Goal: Information Seeking & Learning: Understand process/instructions

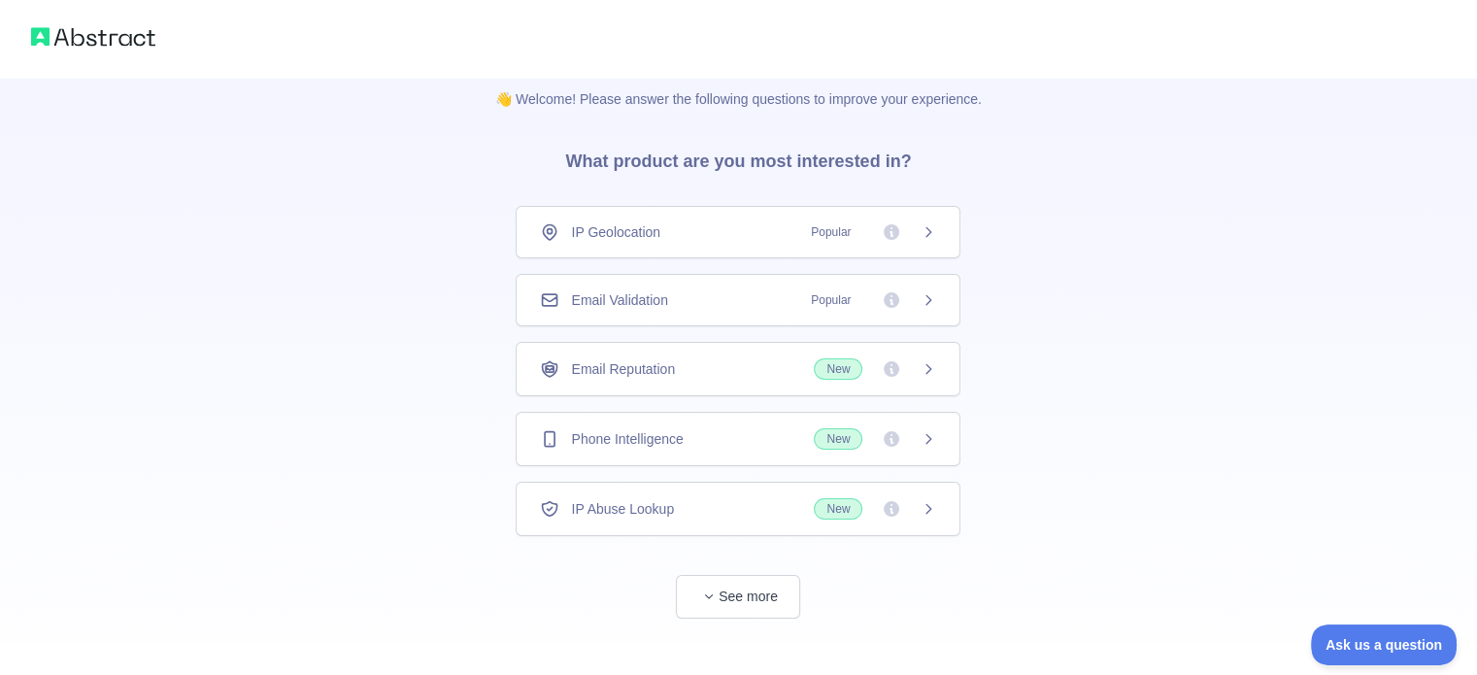
scroll to position [37, 0]
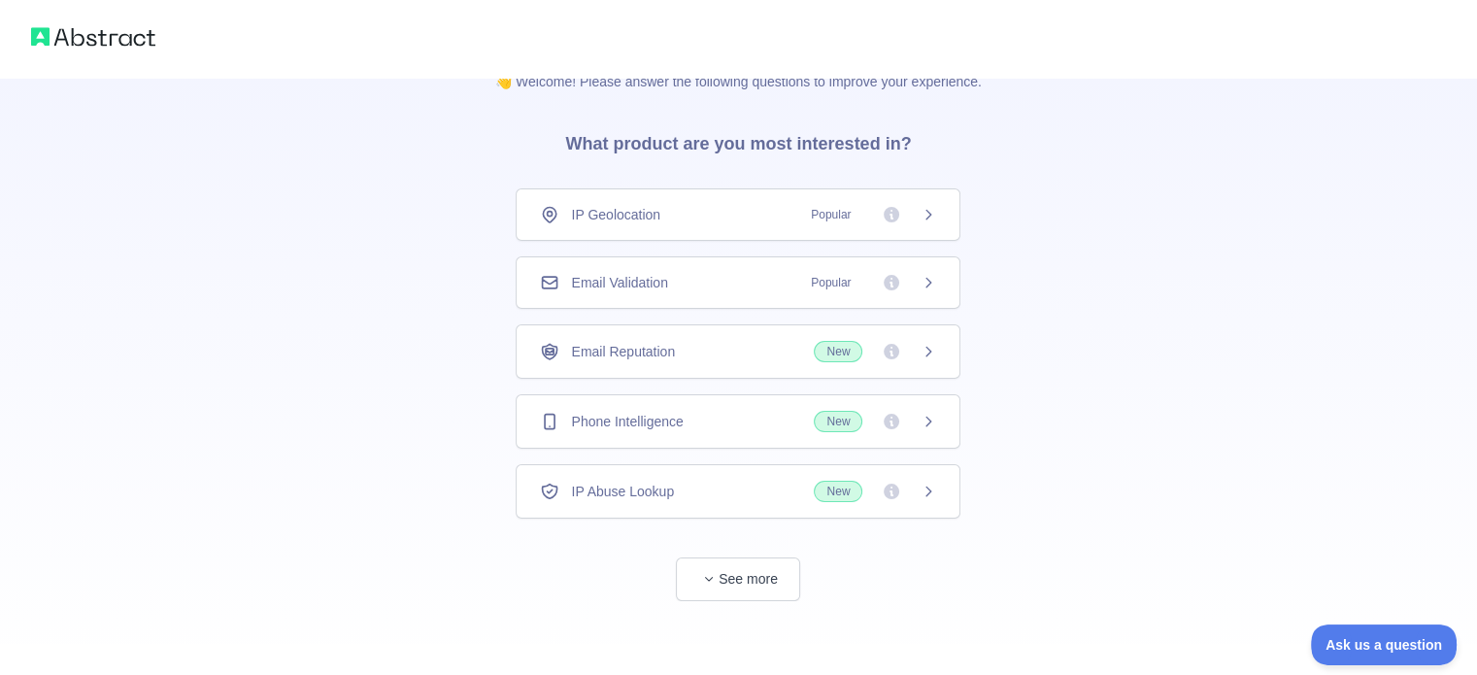
click at [931, 348] on icon at bounding box center [929, 352] width 16 height 16
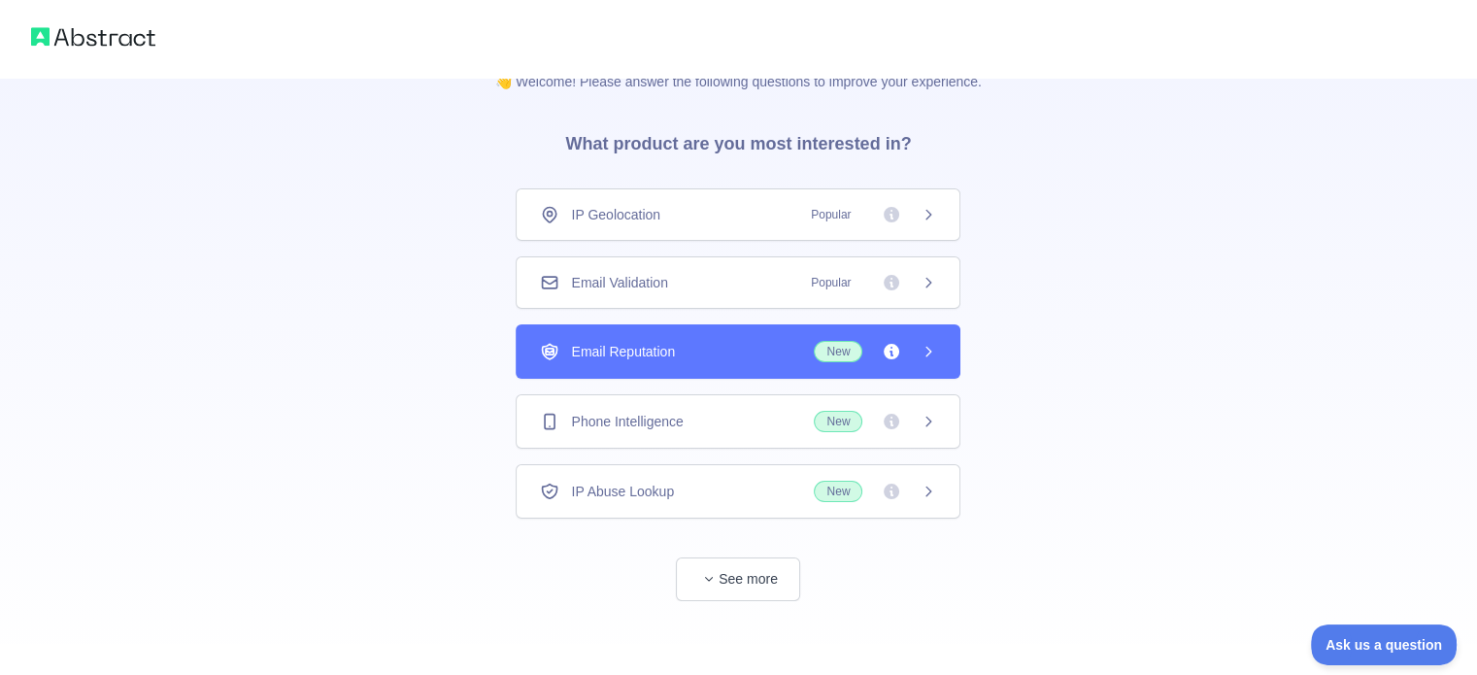
click at [931, 348] on icon at bounding box center [929, 352] width 16 height 16
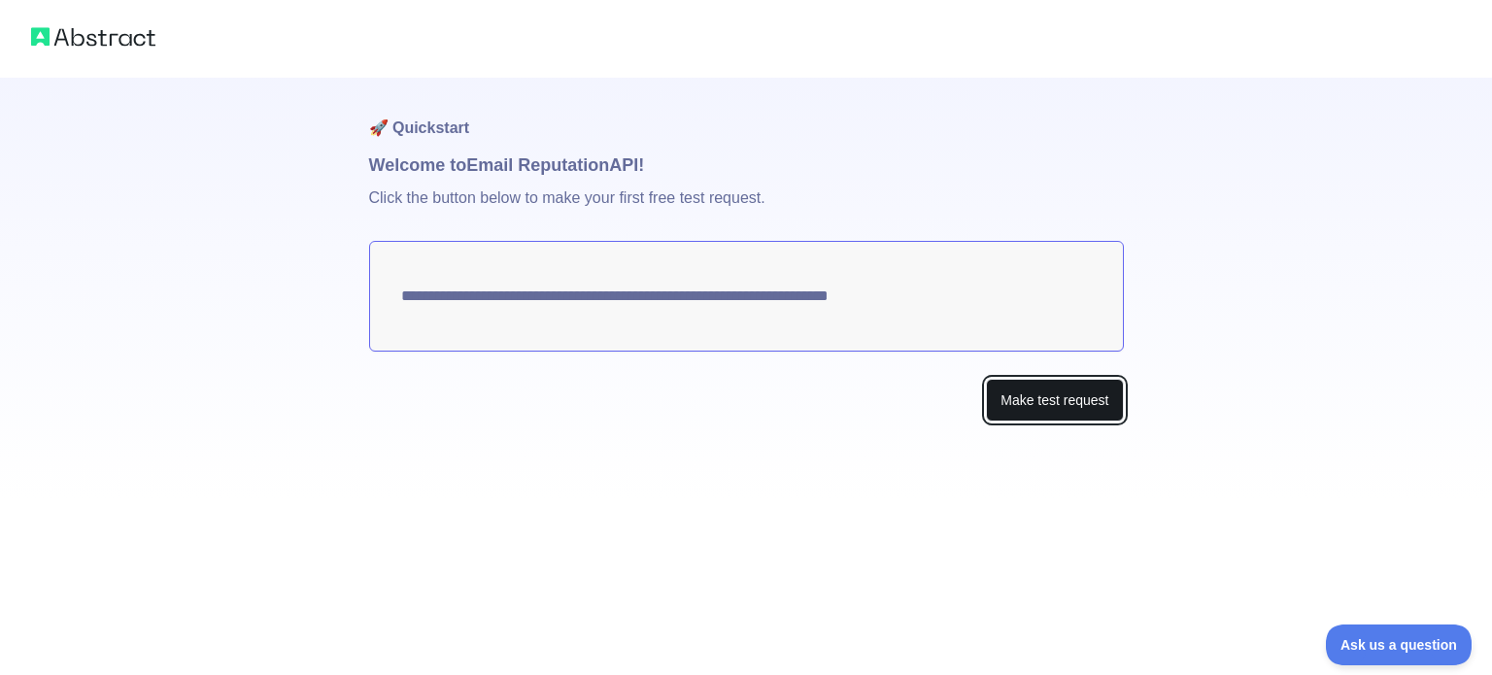
click at [1041, 394] on button "Make test request" at bounding box center [1054, 401] width 137 height 44
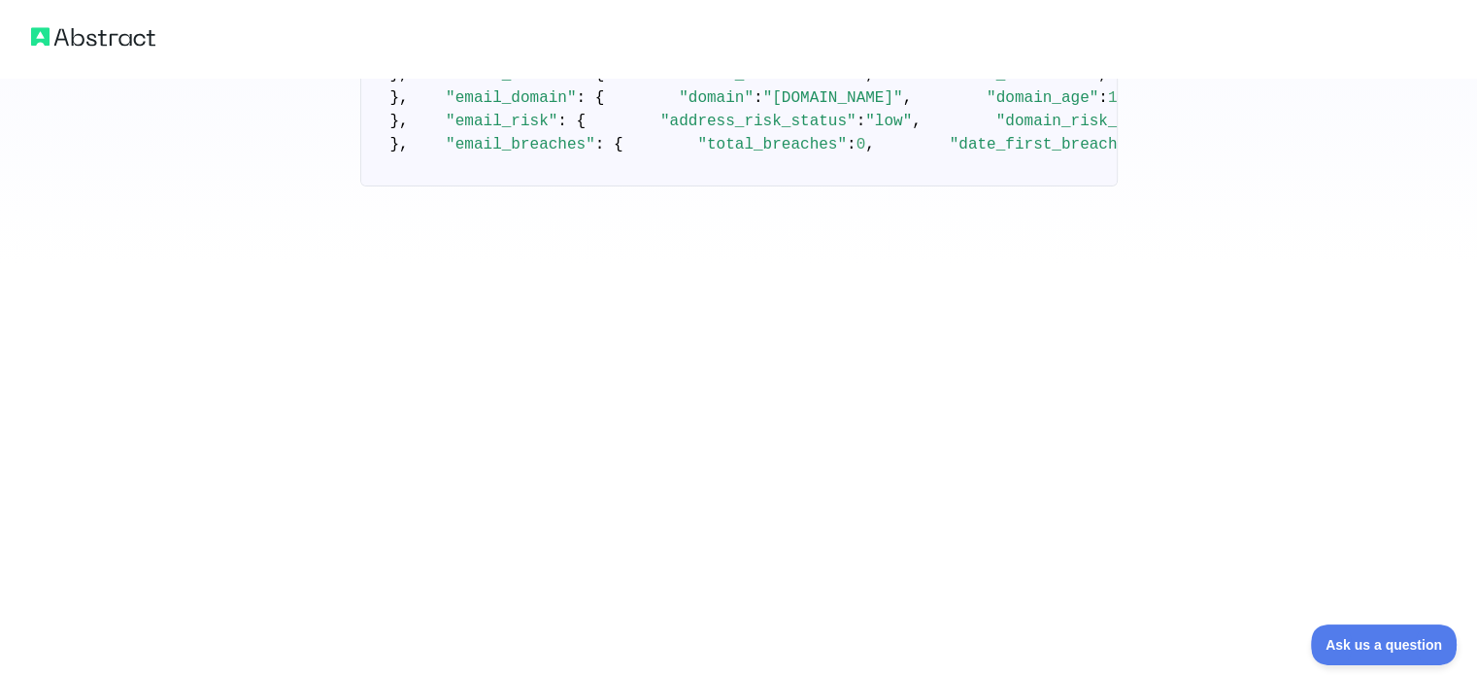
scroll to position [373, 0]
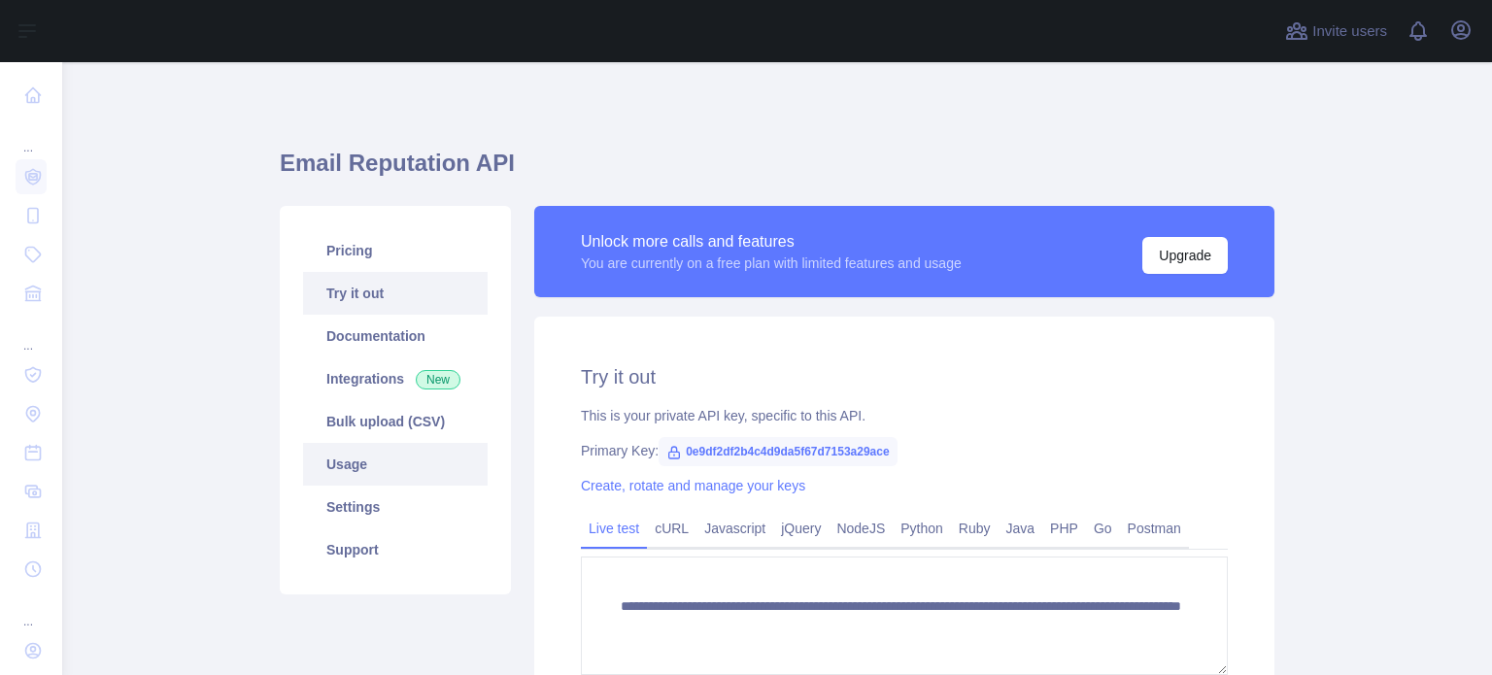
click at [375, 469] on link "Usage" at bounding box center [395, 464] width 185 height 43
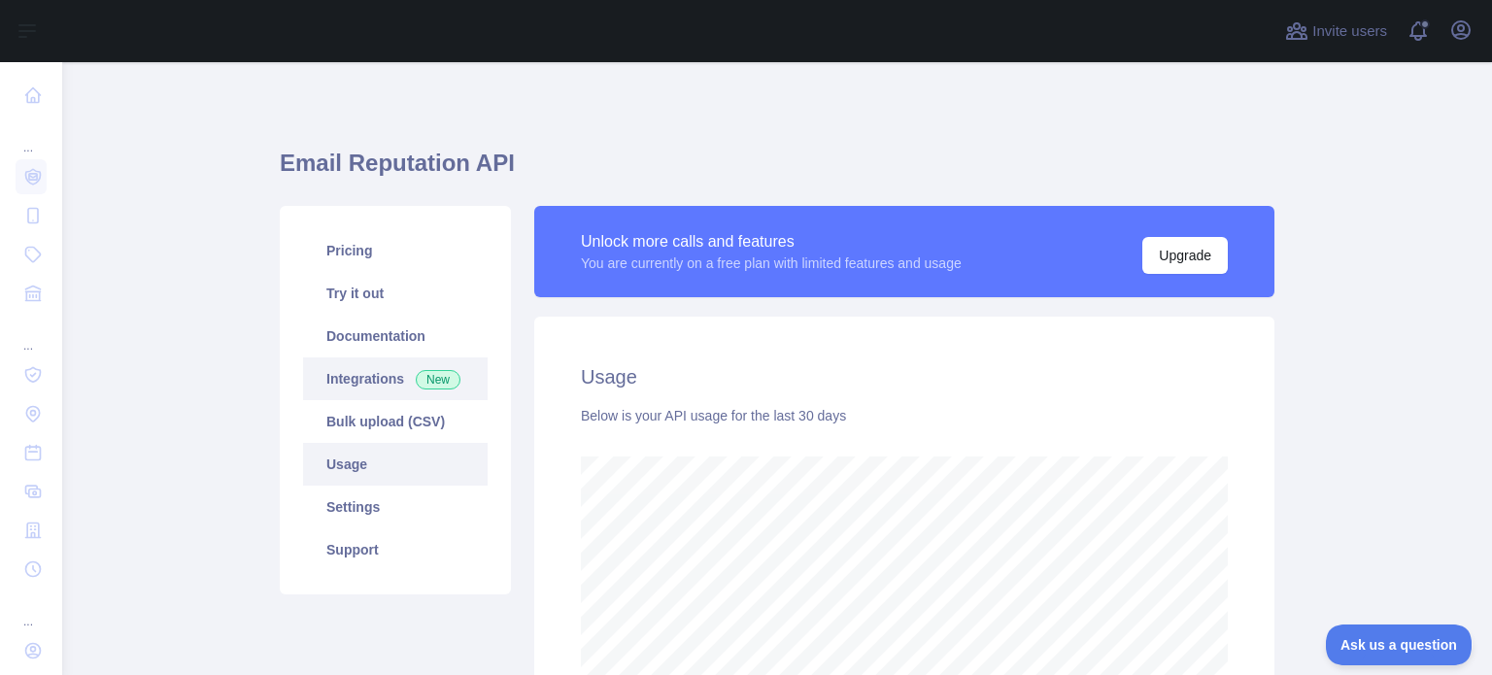
click at [369, 381] on link "Integrations New" at bounding box center [395, 378] width 185 height 43
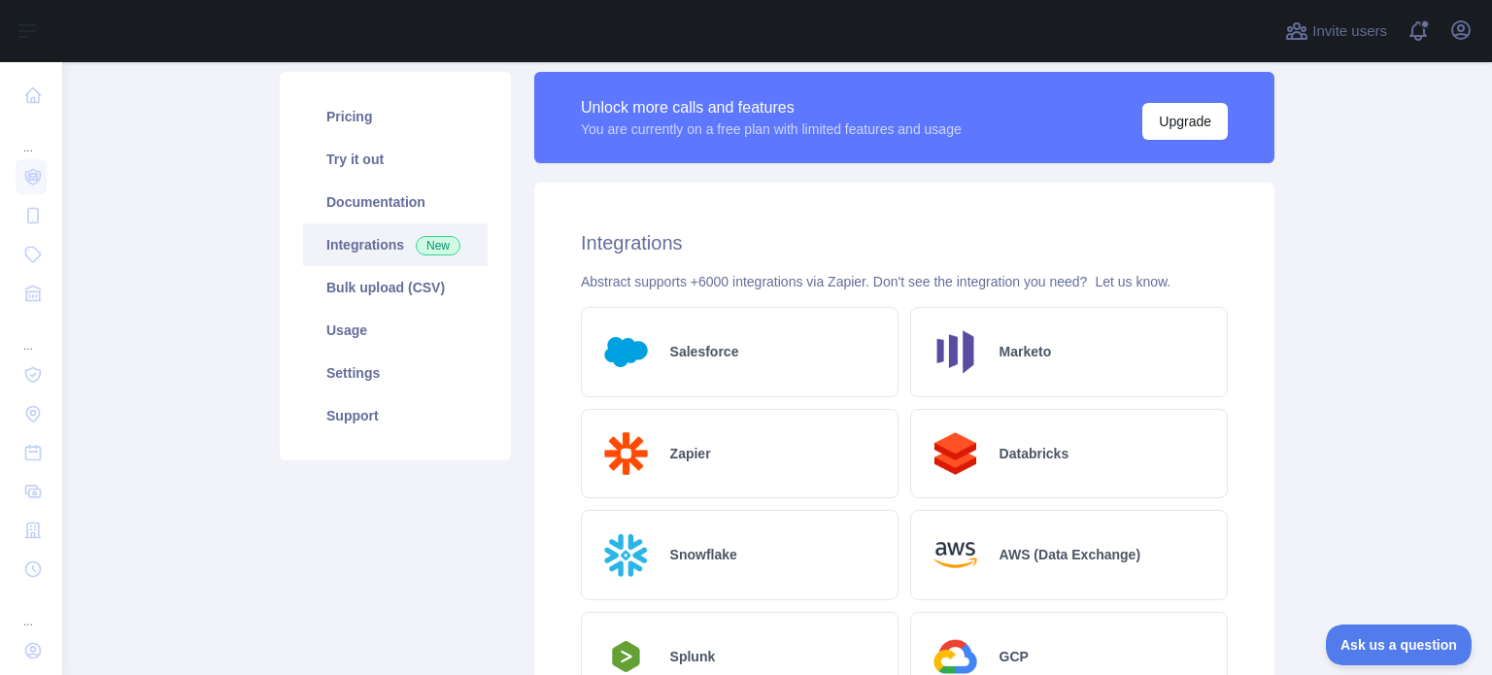
scroll to position [91, 0]
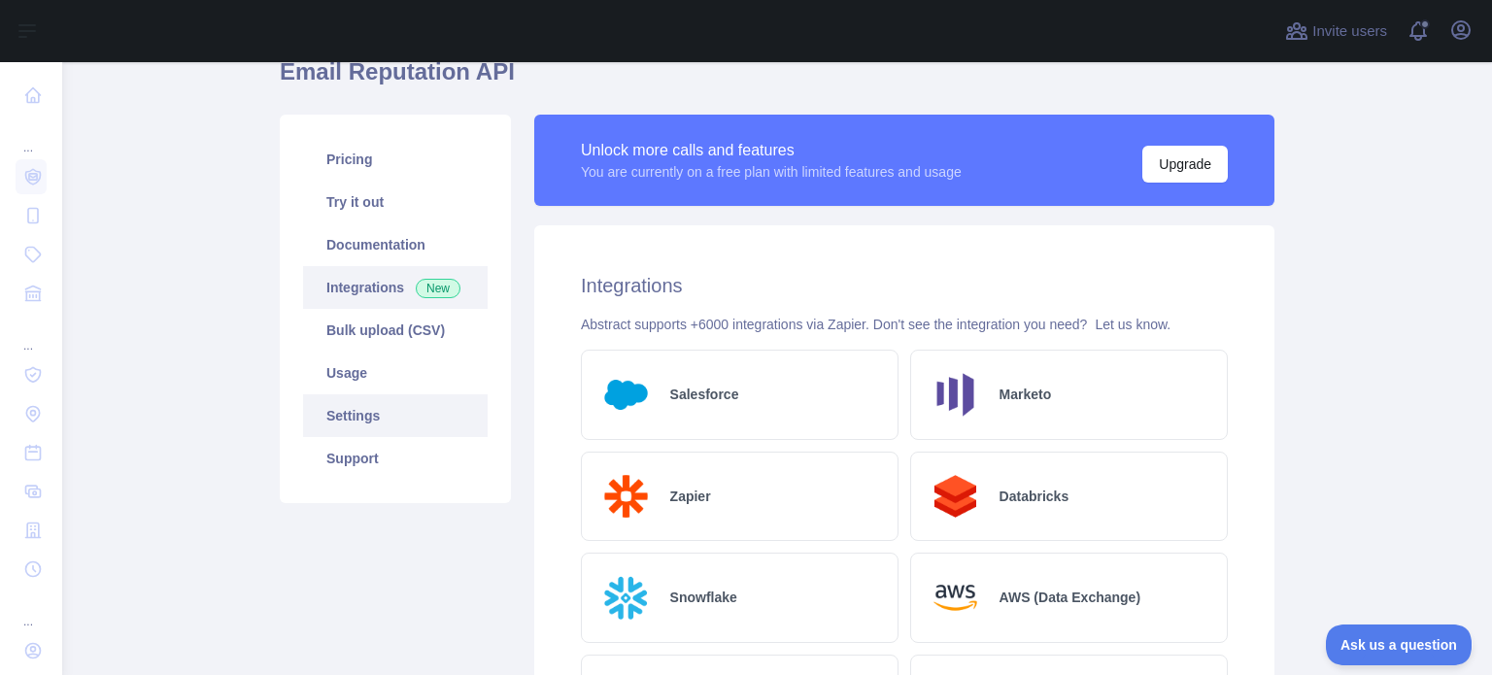
click at [354, 432] on link "Settings" at bounding box center [395, 415] width 185 height 43
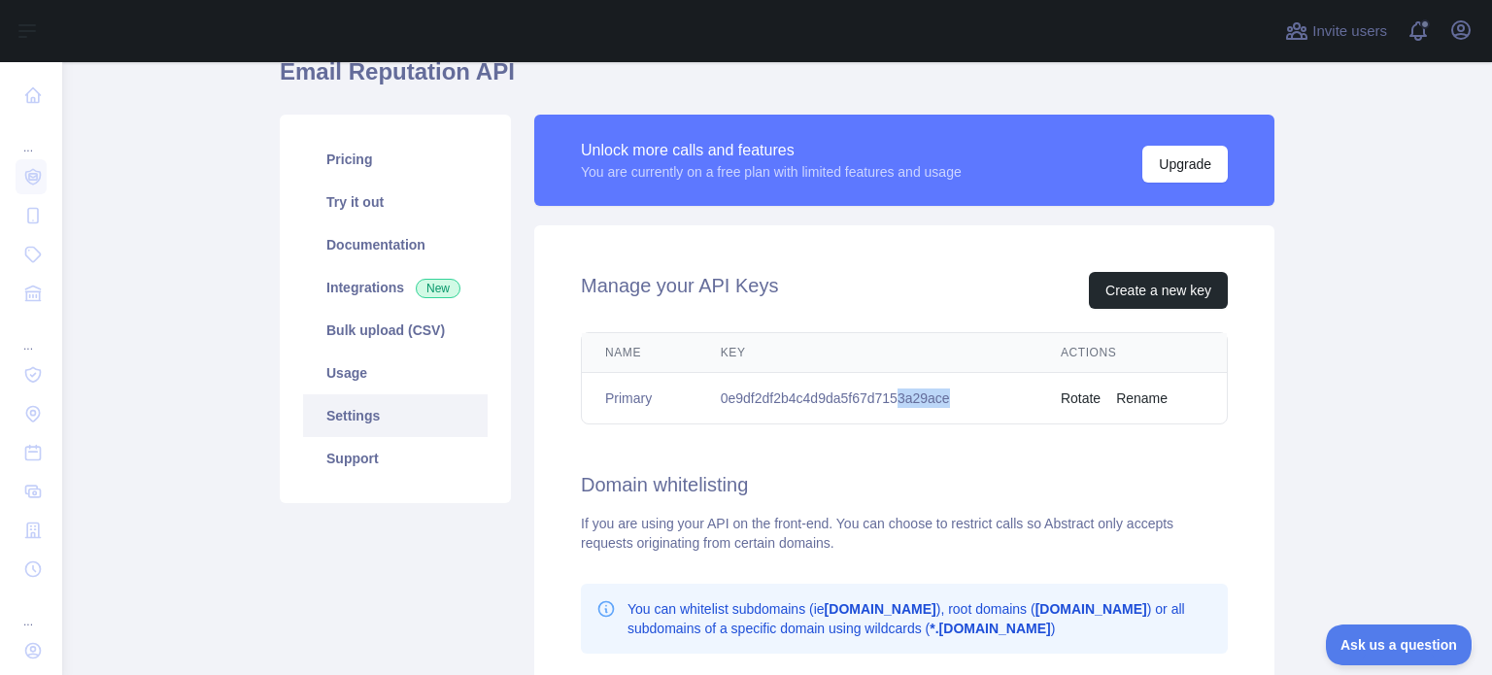
drag, startPoint x: 948, startPoint y: 395, endPoint x: 893, endPoint y: 395, distance: 55.4
click at [893, 395] on td "0e9df2df2b4c4d9da5f67d7153a29ace" at bounding box center [867, 398] width 340 height 51
click at [892, 395] on td "0e9df2df2b4c4d9da5f67d7153a29ace" at bounding box center [867, 398] width 340 height 51
click at [725, 457] on div "Manage your API Keys Create a new key Name Key Actions Primary 0e9df2df2b4c4d9d…" at bounding box center [904, 572] width 740 height 695
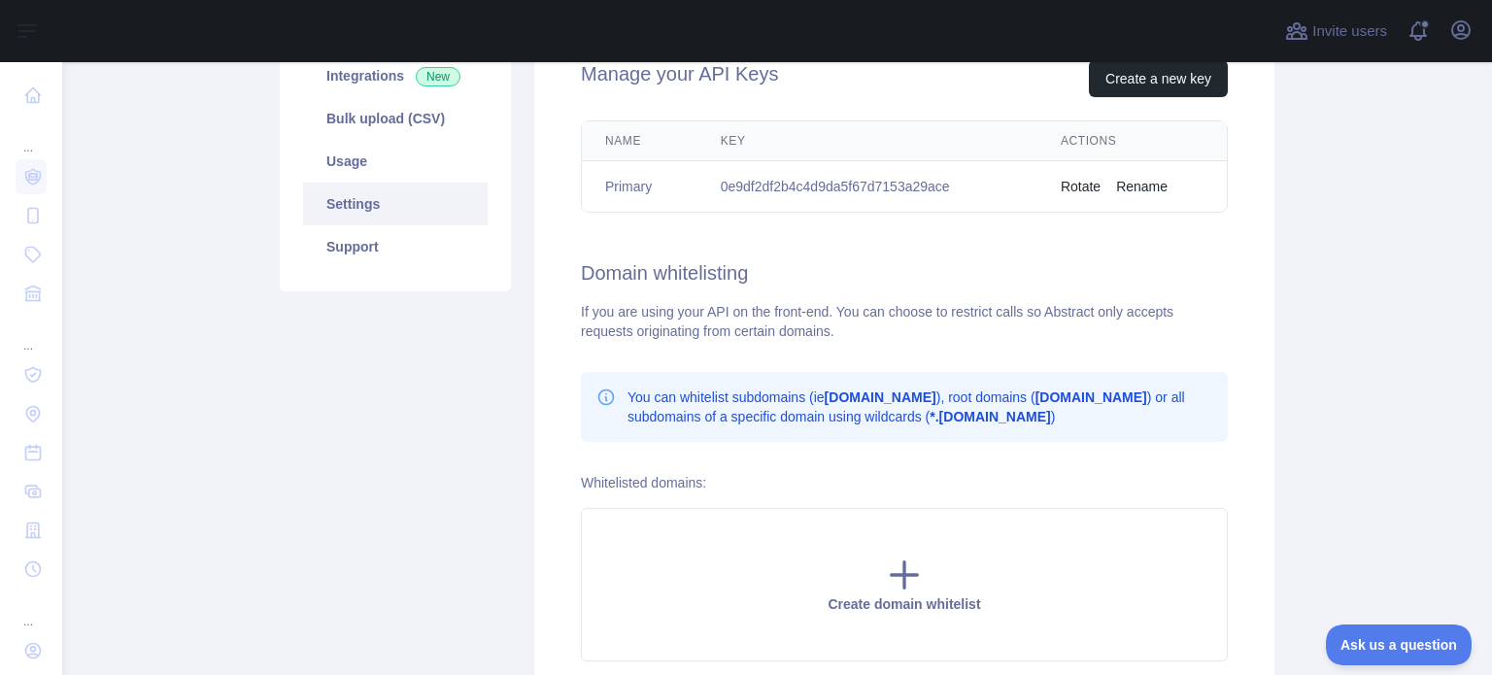
scroll to position [383, 0]
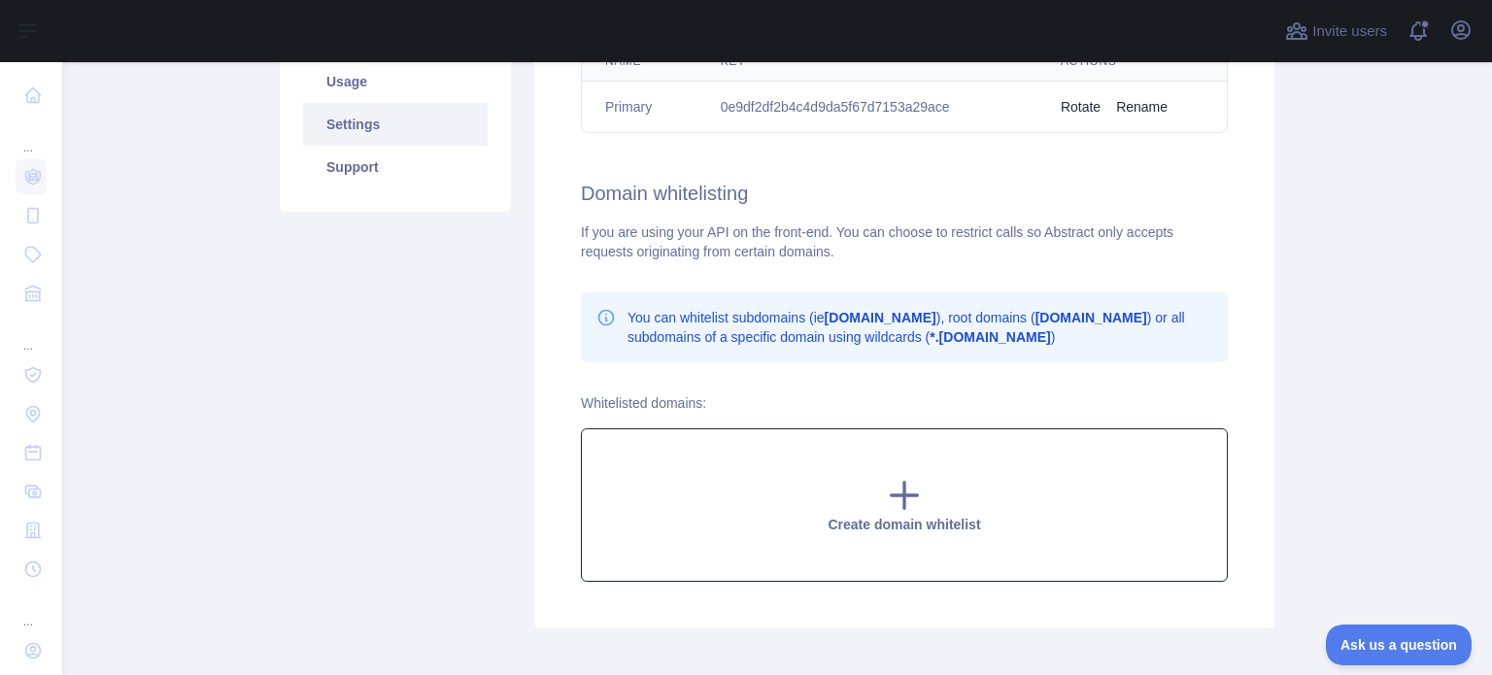
click at [892, 497] on icon at bounding box center [904, 495] width 39 height 39
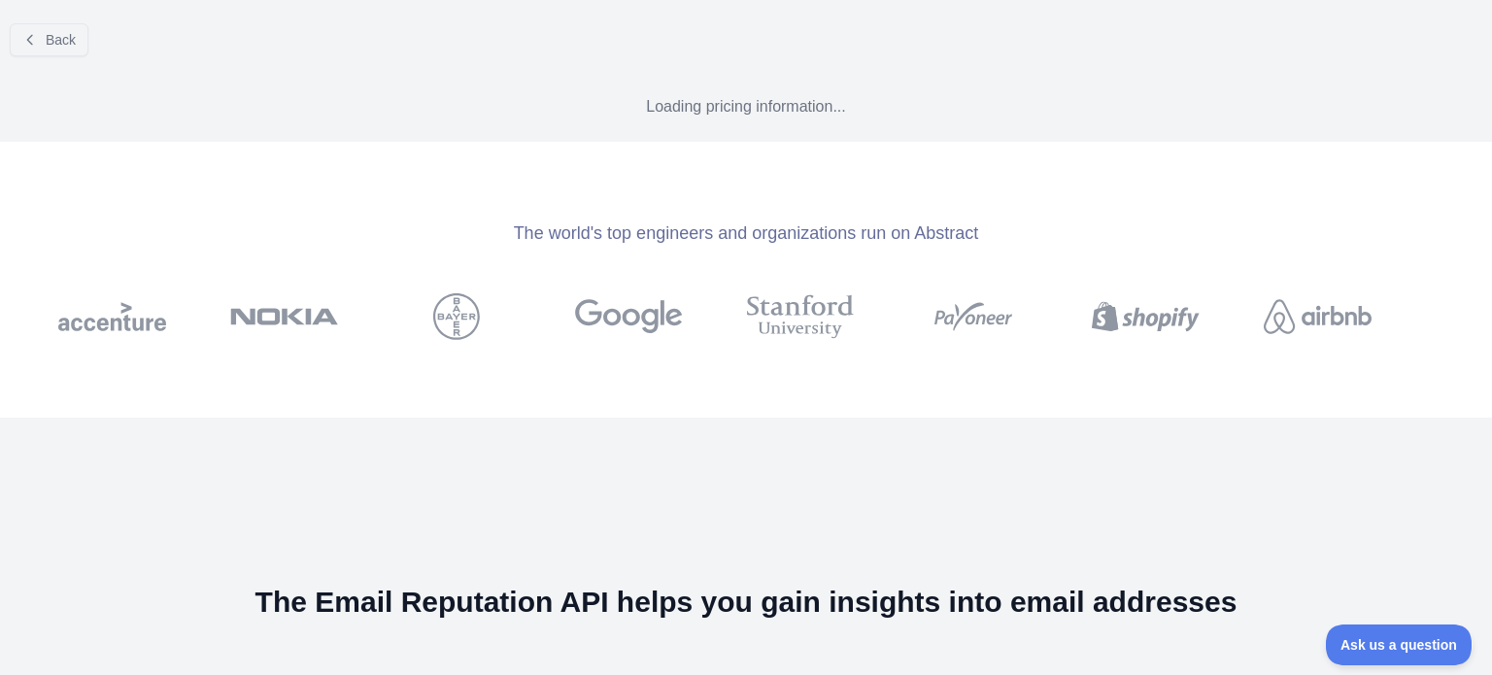
scroll to position [62, 0]
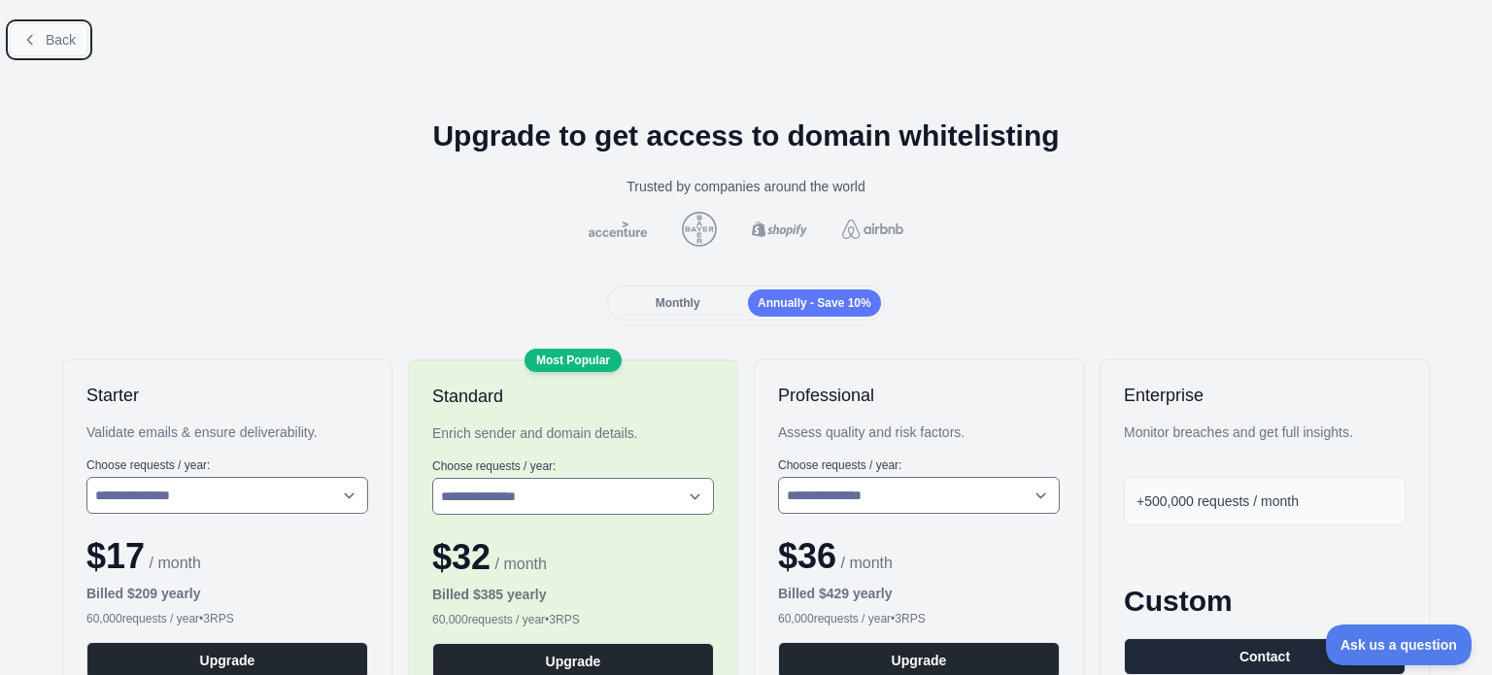
click at [51, 46] on span "Back" at bounding box center [61, 40] width 30 height 16
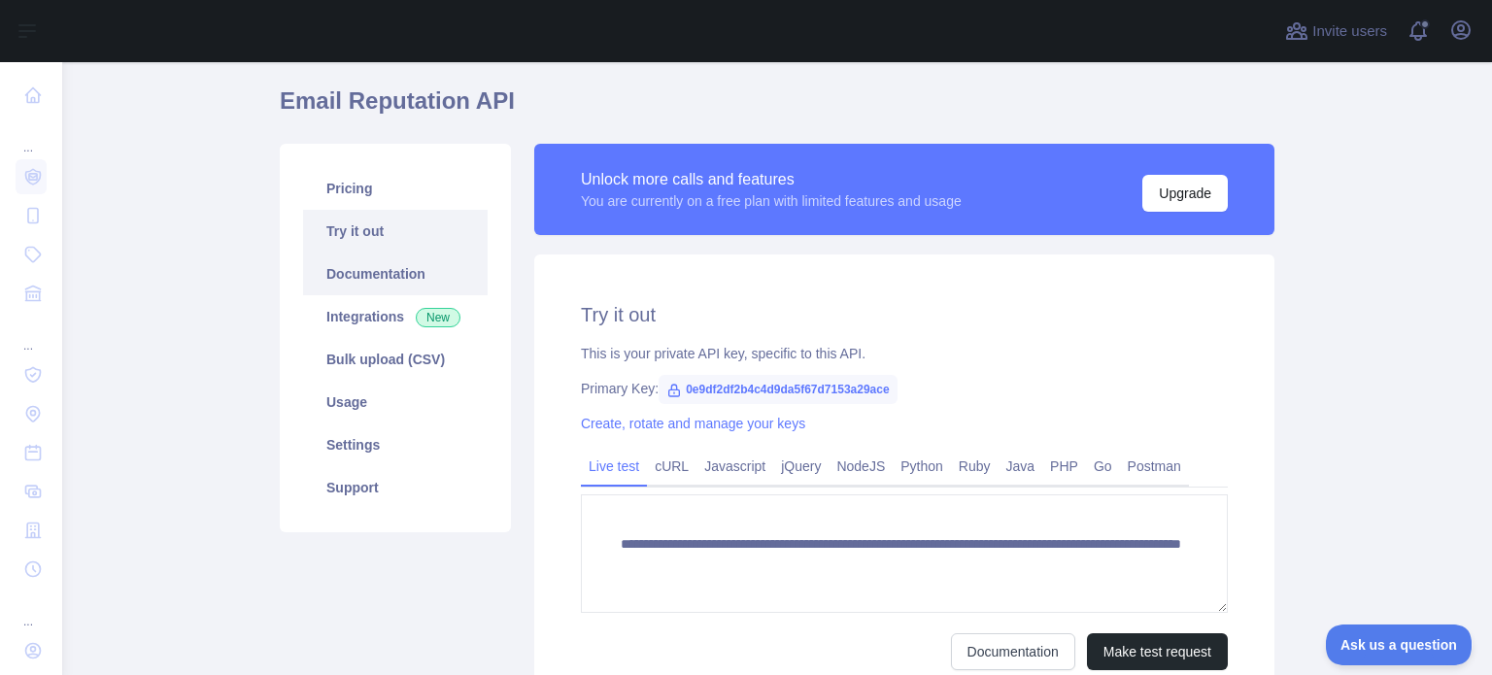
click at [374, 290] on link "Documentation" at bounding box center [395, 274] width 185 height 43
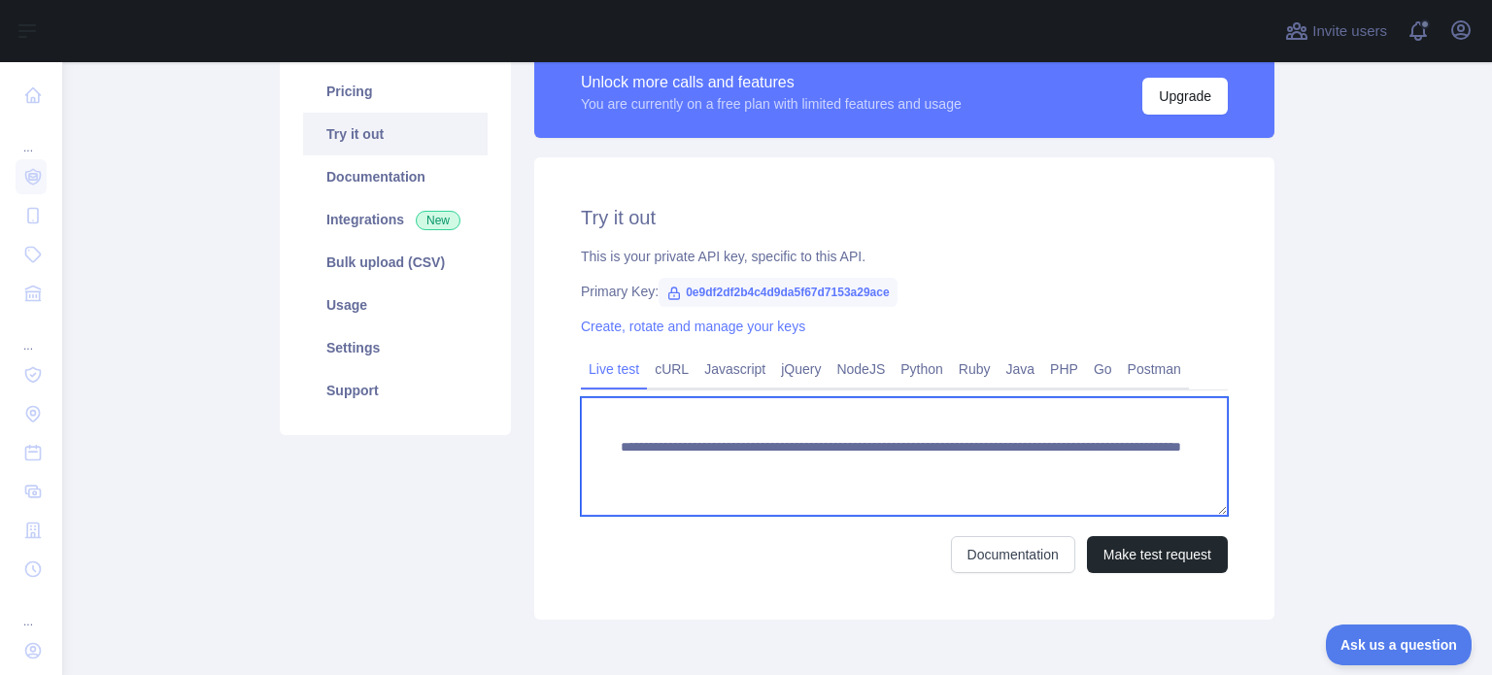
click at [996, 471] on textarea "**********" at bounding box center [904, 456] width 647 height 119
click at [1022, 471] on textarea "**********" at bounding box center [904, 456] width 647 height 119
drag, startPoint x: 1108, startPoint y: 459, endPoint x: 970, endPoint y: 461, distance: 137.9
click at [970, 461] on textarea "**********" at bounding box center [904, 456] width 647 height 119
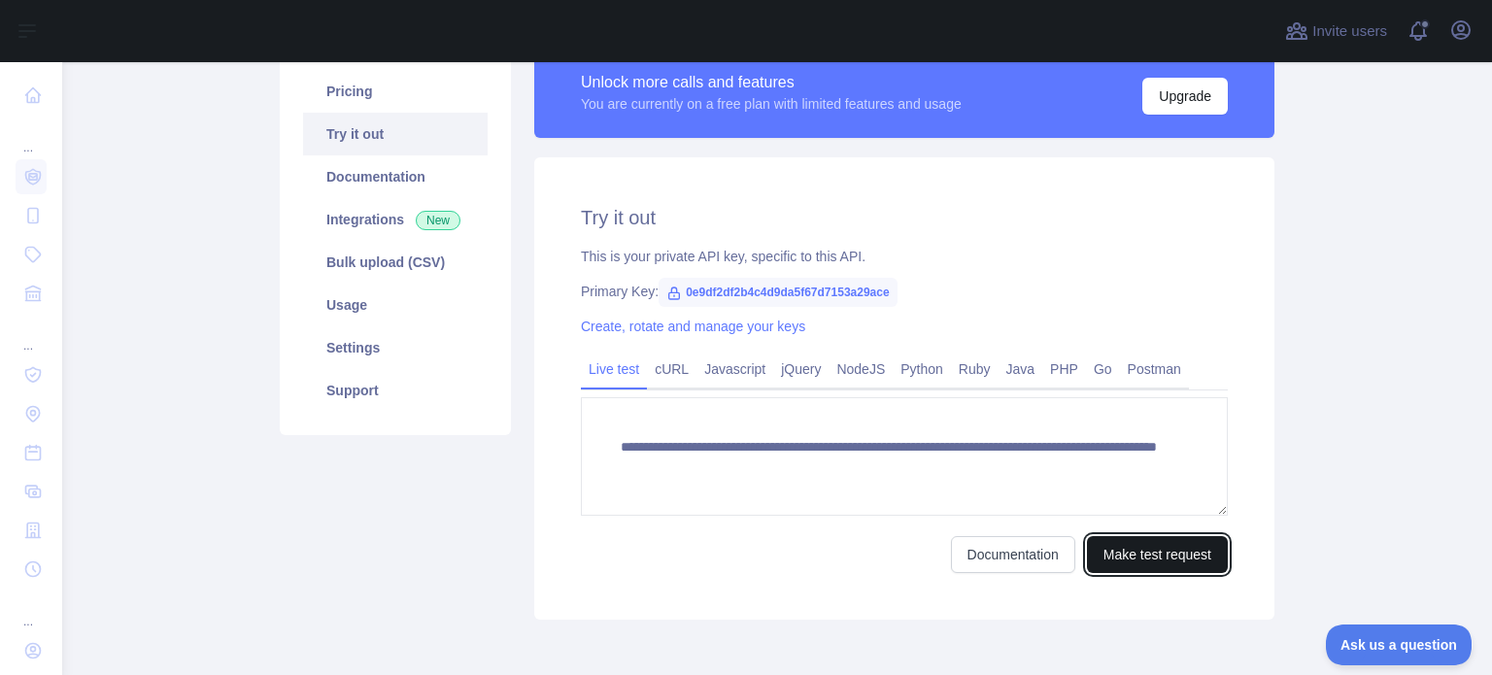
click at [1131, 556] on button "Make test request" at bounding box center [1157, 554] width 141 height 37
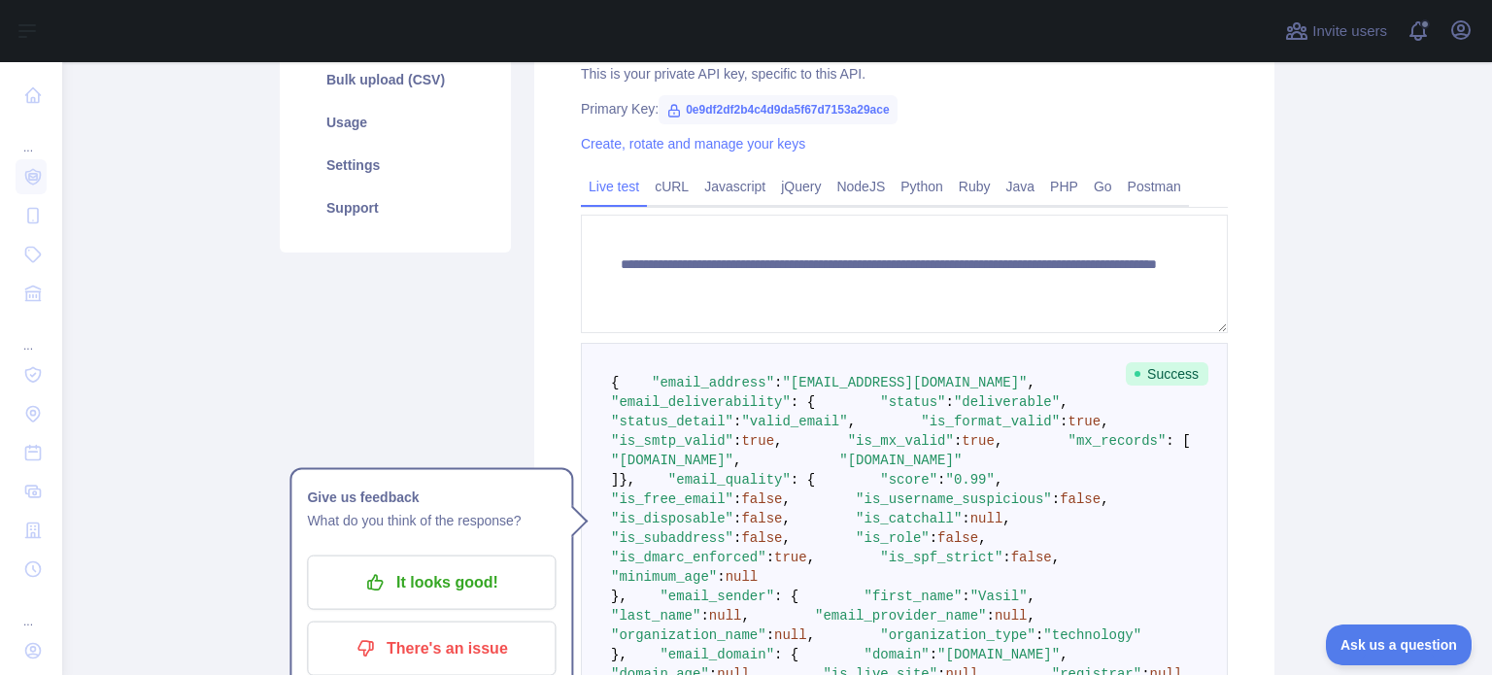
scroll to position [291, 0]
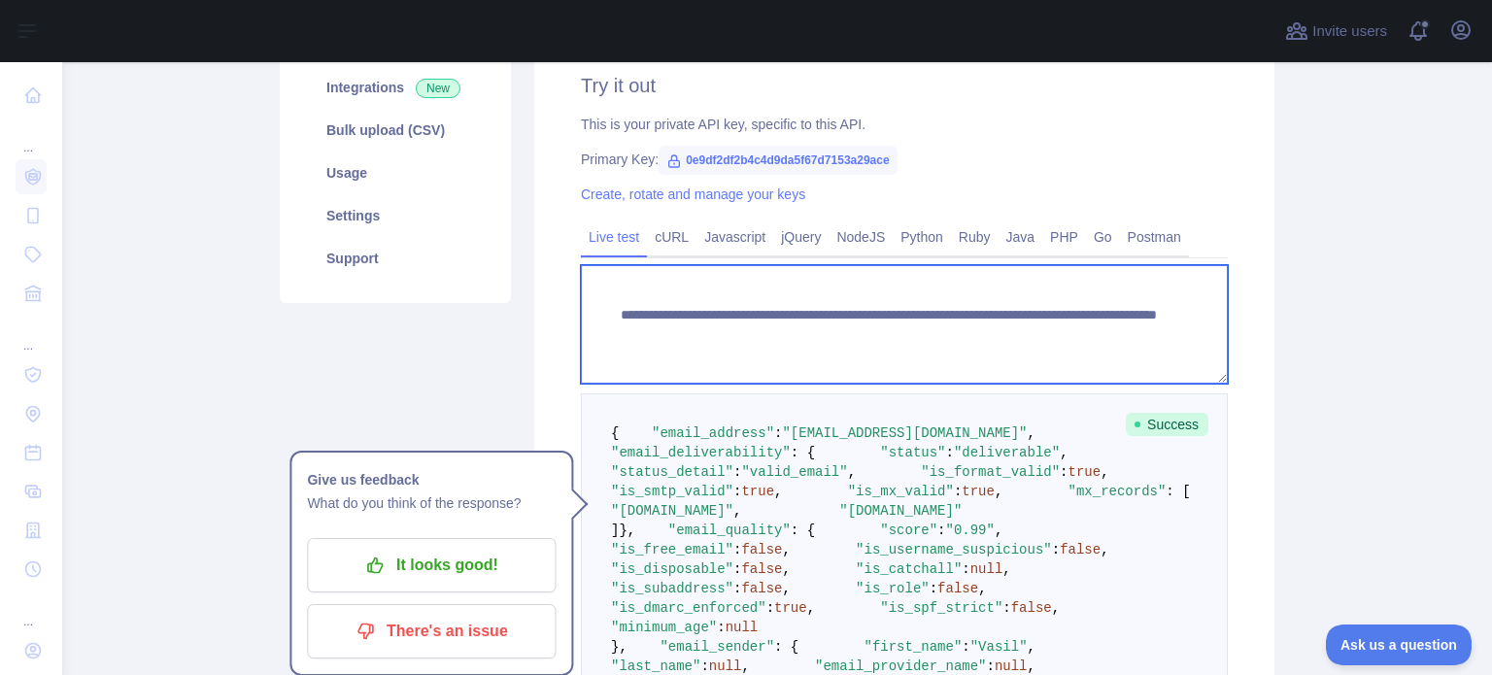
click at [1107, 332] on textarea "**********" at bounding box center [904, 324] width 647 height 119
click at [964, 330] on textarea "**********" at bounding box center [904, 324] width 647 height 119
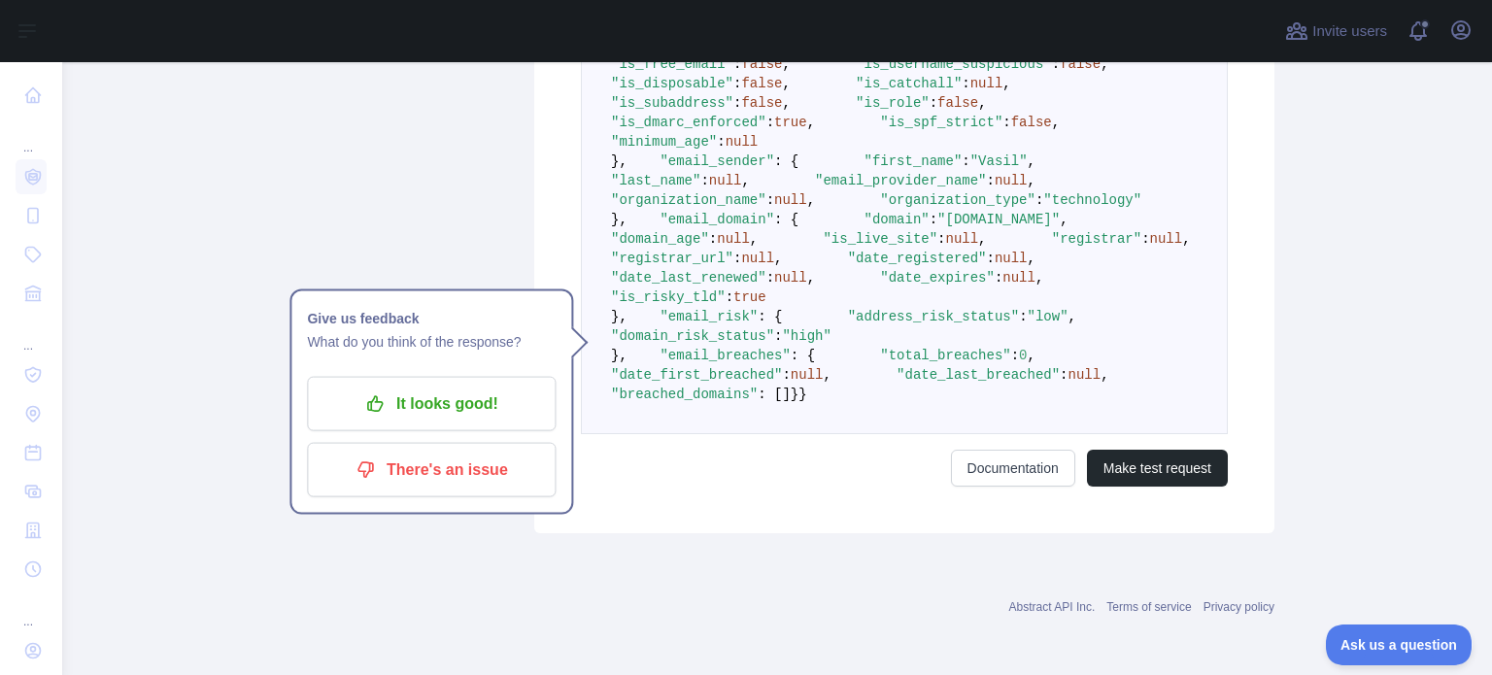
scroll to position [1360, 0]
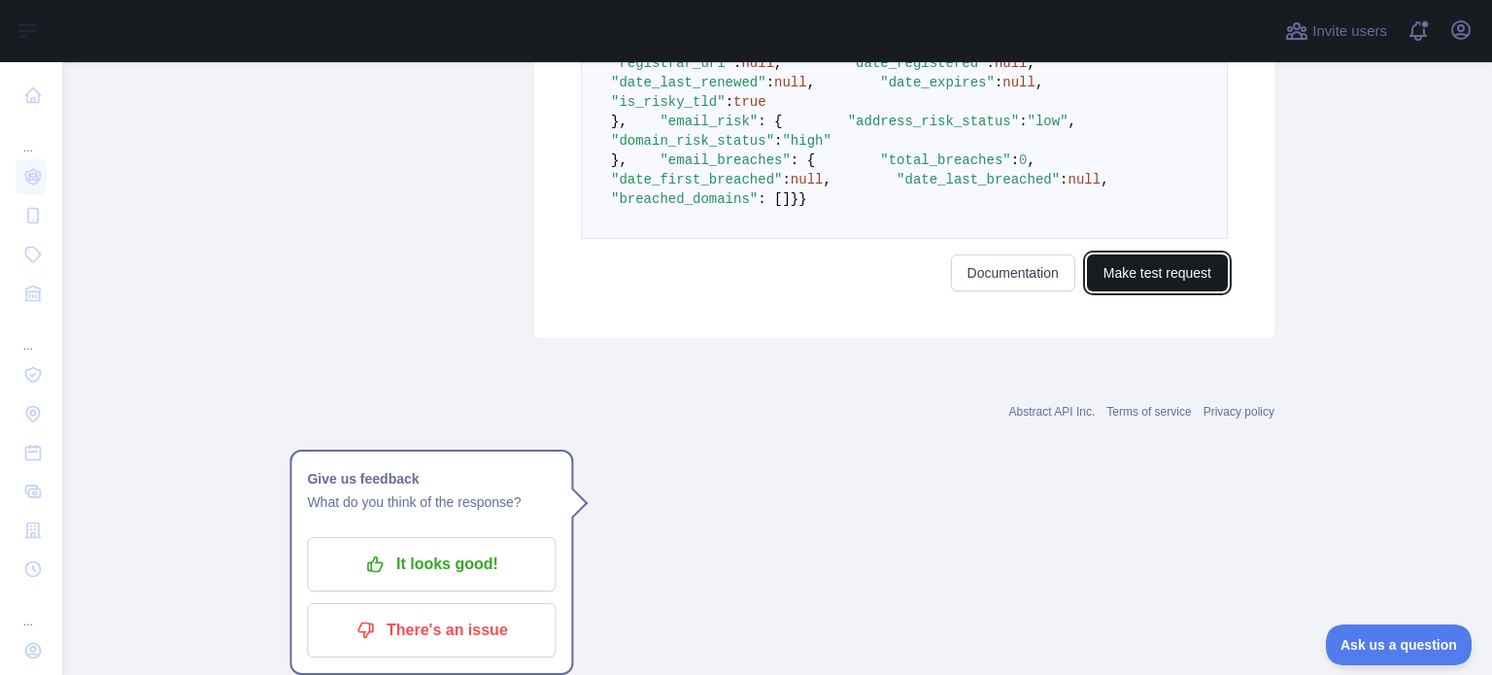
click at [1165, 291] on button "Make test request" at bounding box center [1157, 272] width 141 height 37
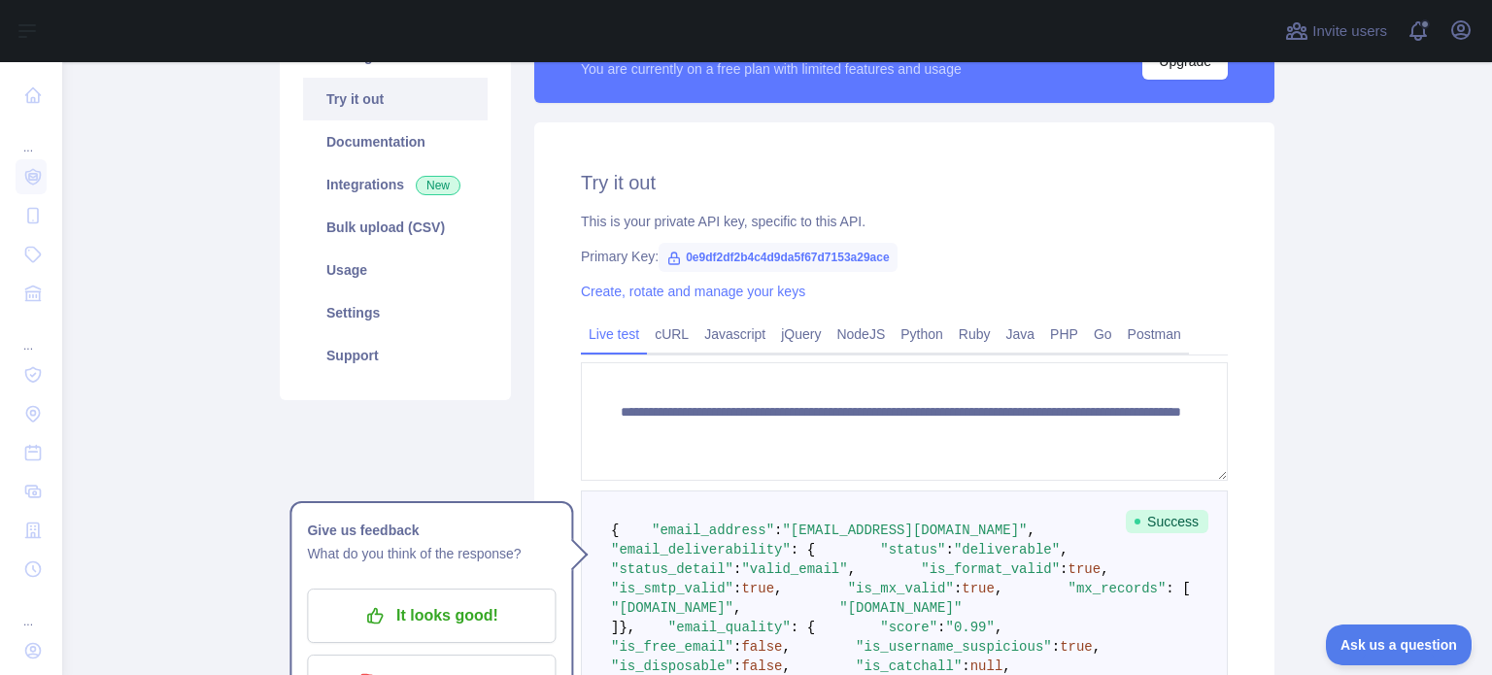
scroll to position [291, 0]
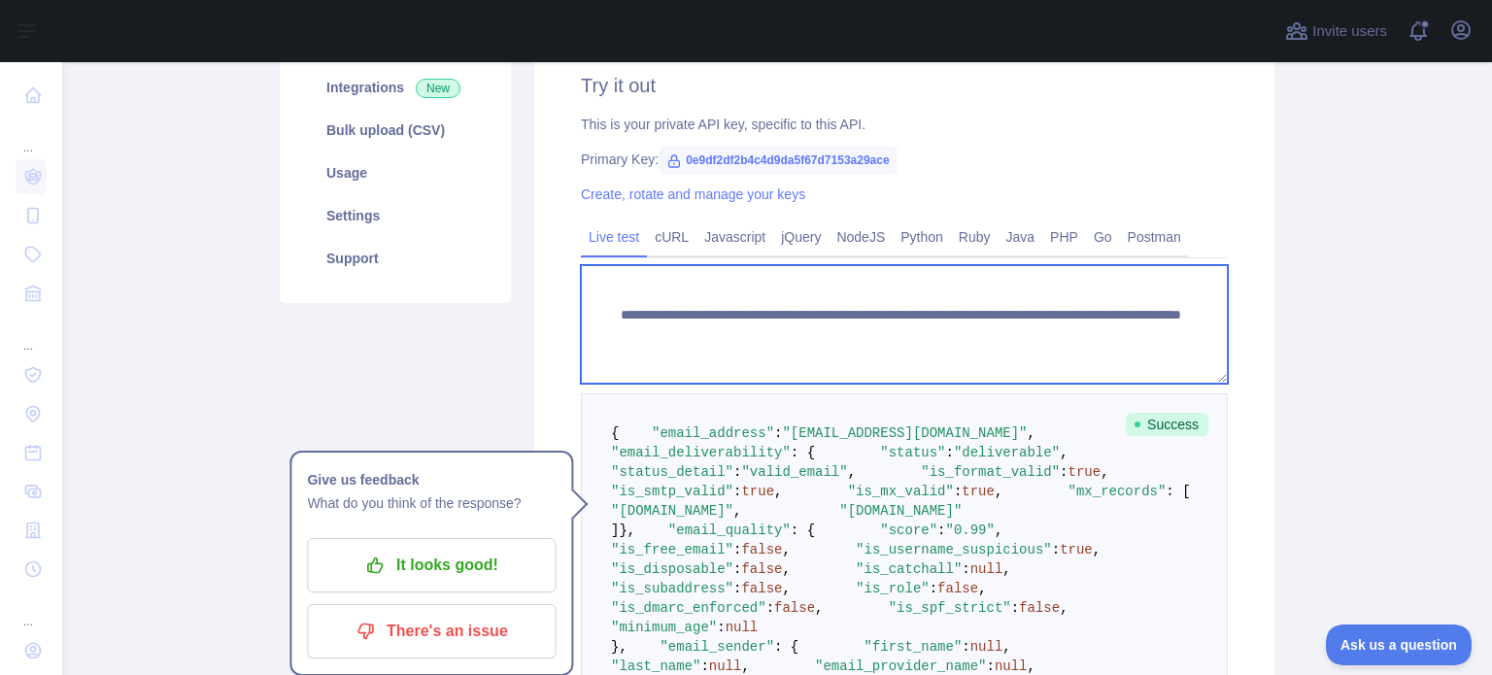
drag, startPoint x: 1109, startPoint y: 333, endPoint x: 1018, endPoint y: 336, distance: 91.4
click at [1018, 336] on textarea "**********" at bounding box center [904, 324] width 647 height 119
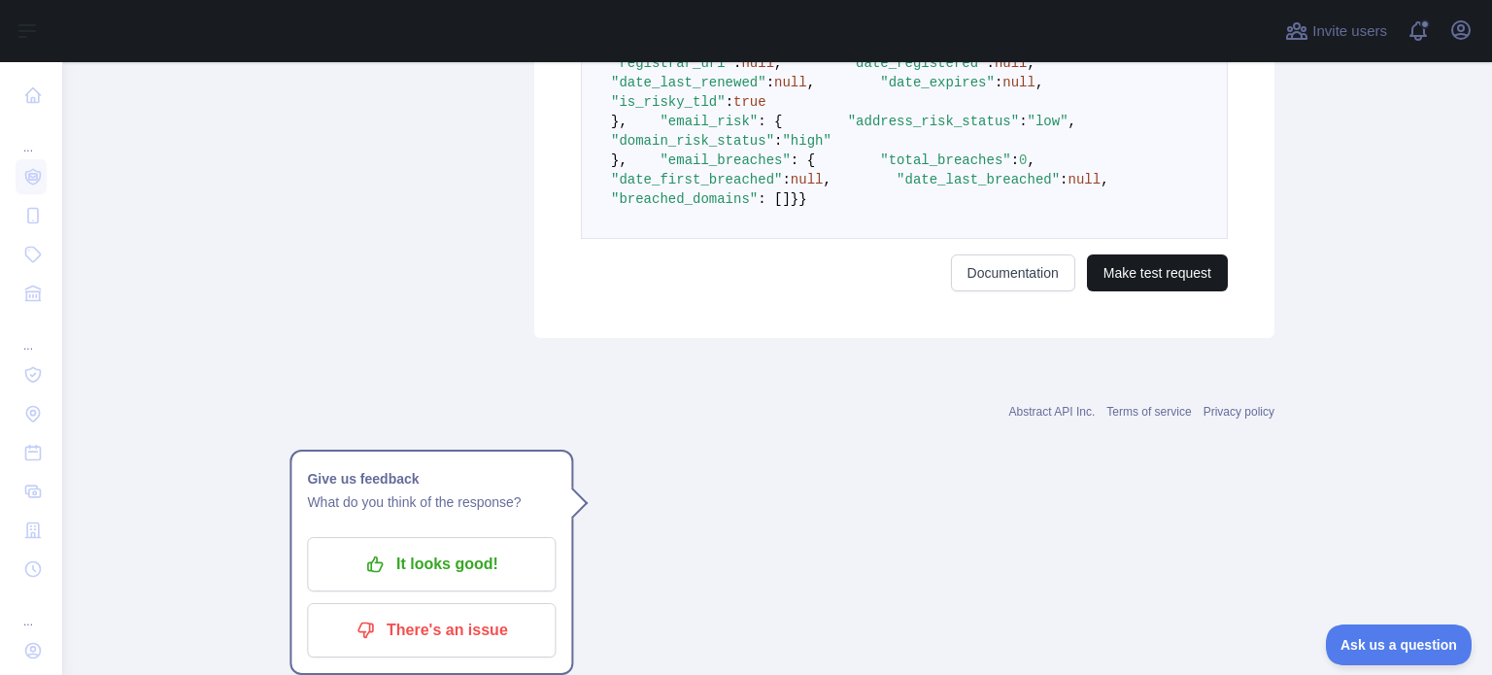
type textarea "**********"
click at [1161, 291] on button "Make test request" at bounding box center [1157, 272] width 141 height 37
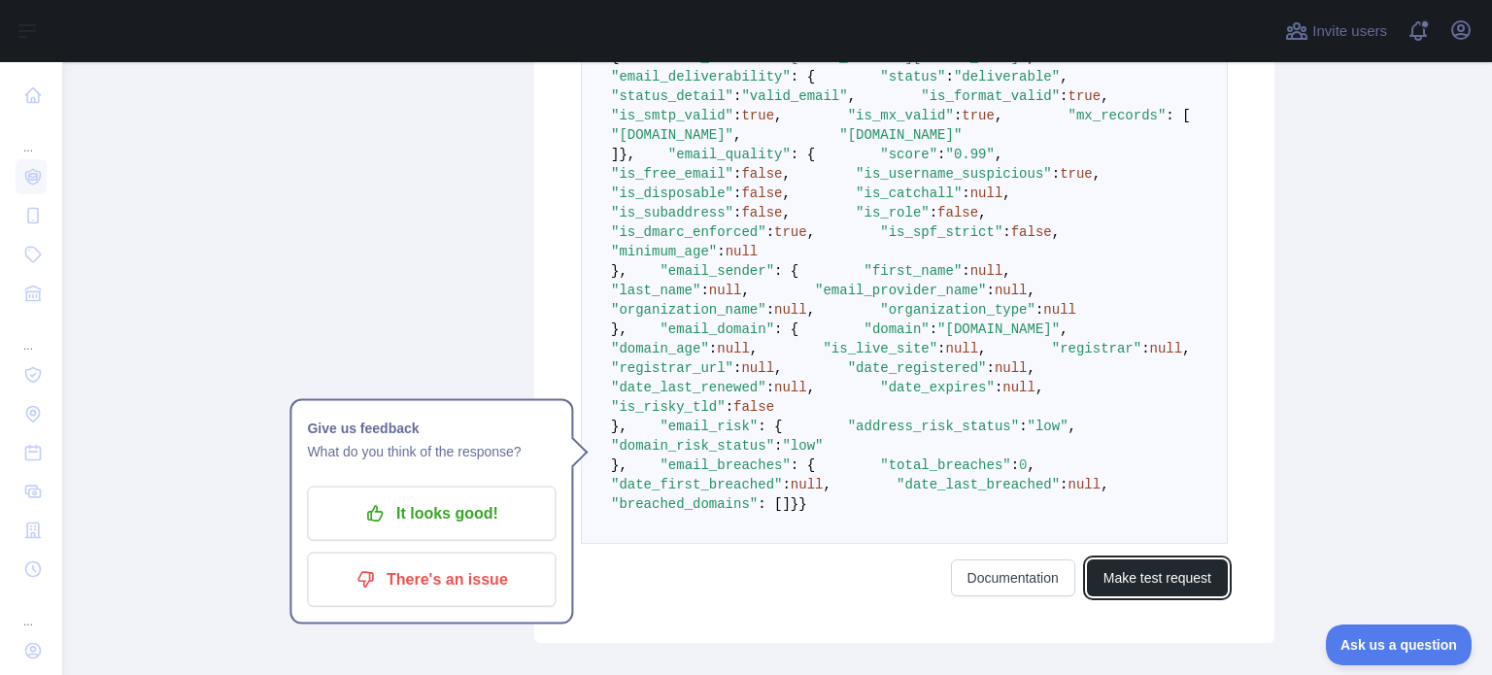
scroll to position [680, 0]
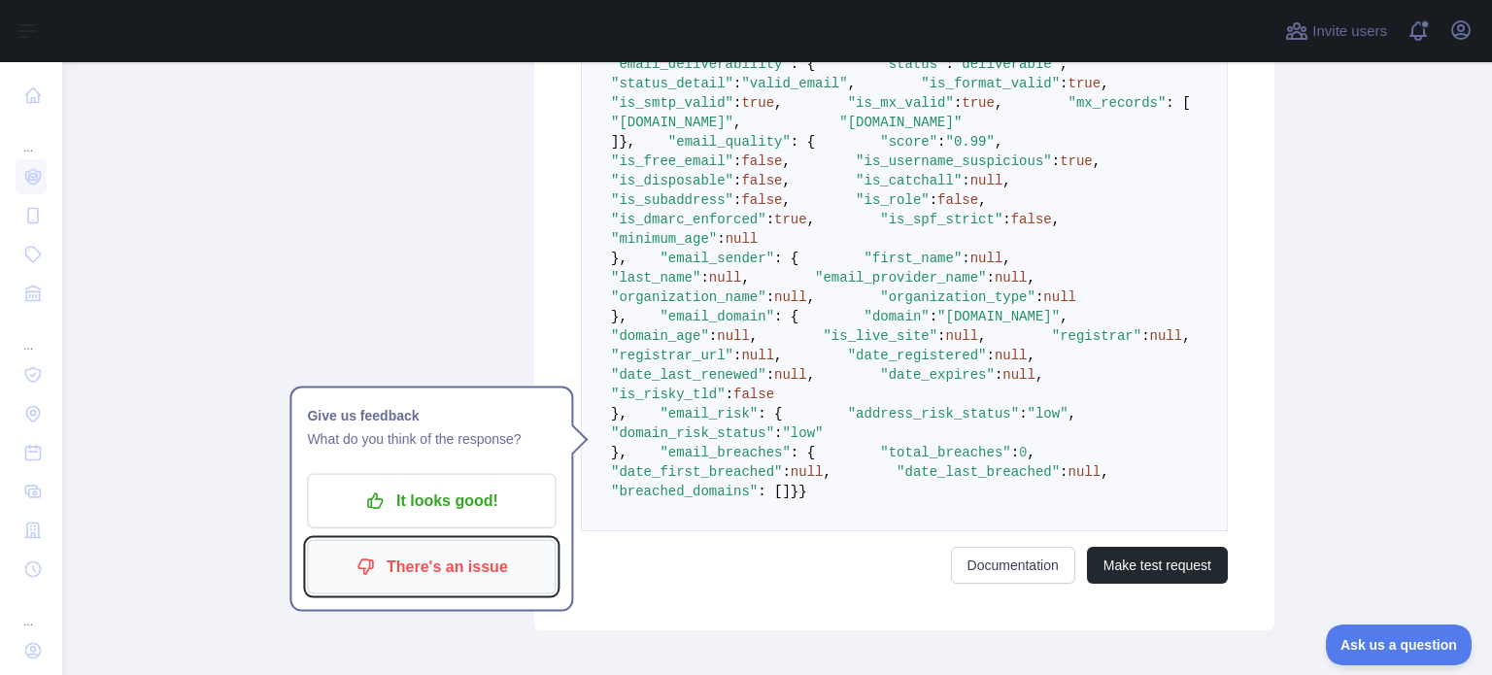
click at [451, 555] on p "There's an issue" at bounding box center [432, 567] width 220 height 33
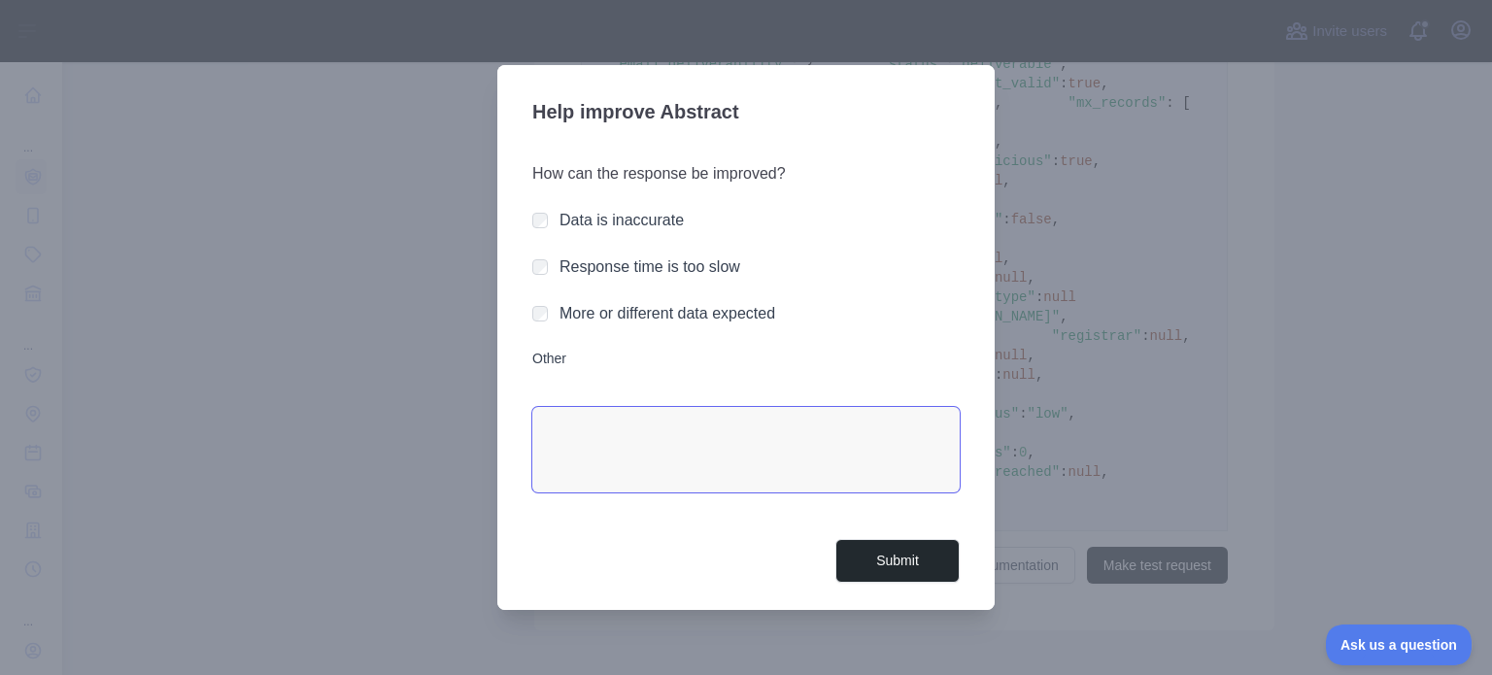
click at [738, 444] on textarea "Other" at bounding box center [745, 449] width 427 height 85
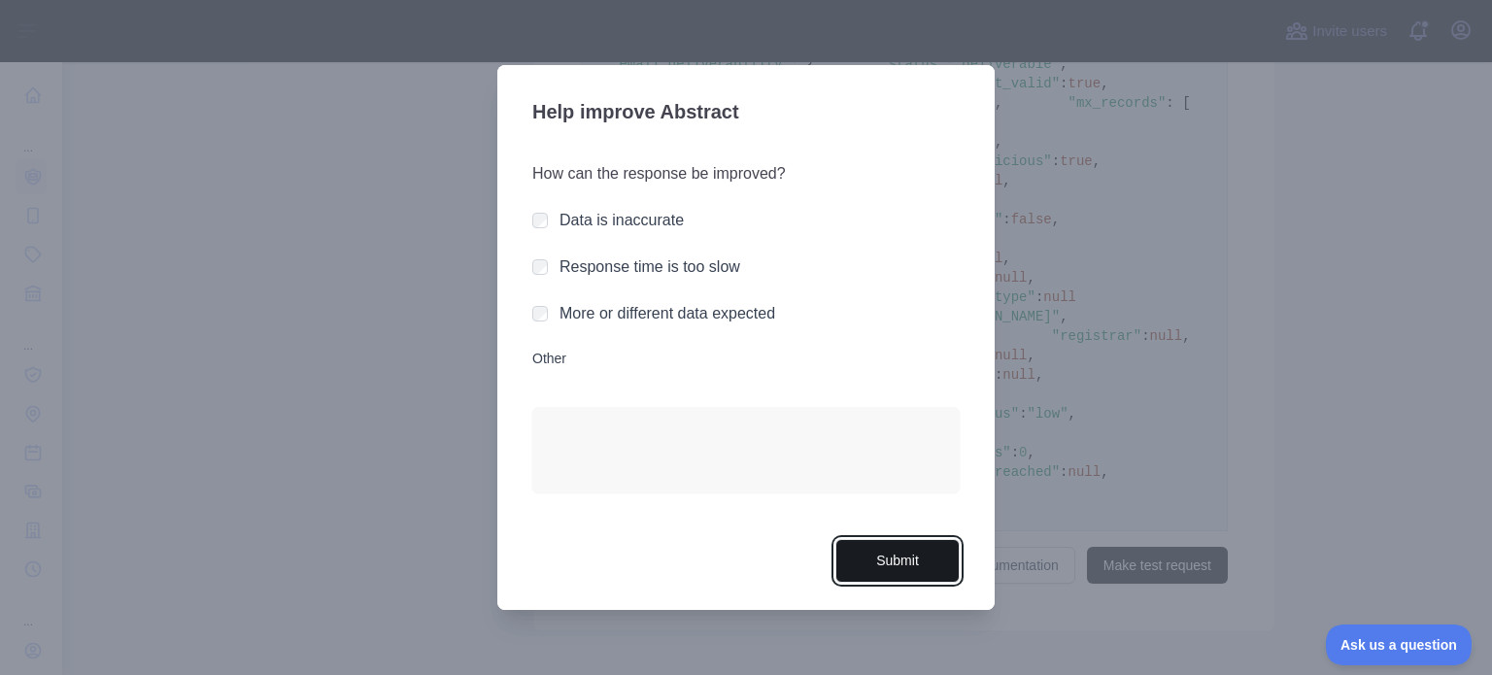
click at [882, 572] on button "Submit" at bounding box center [897, 561] width 124 height 44
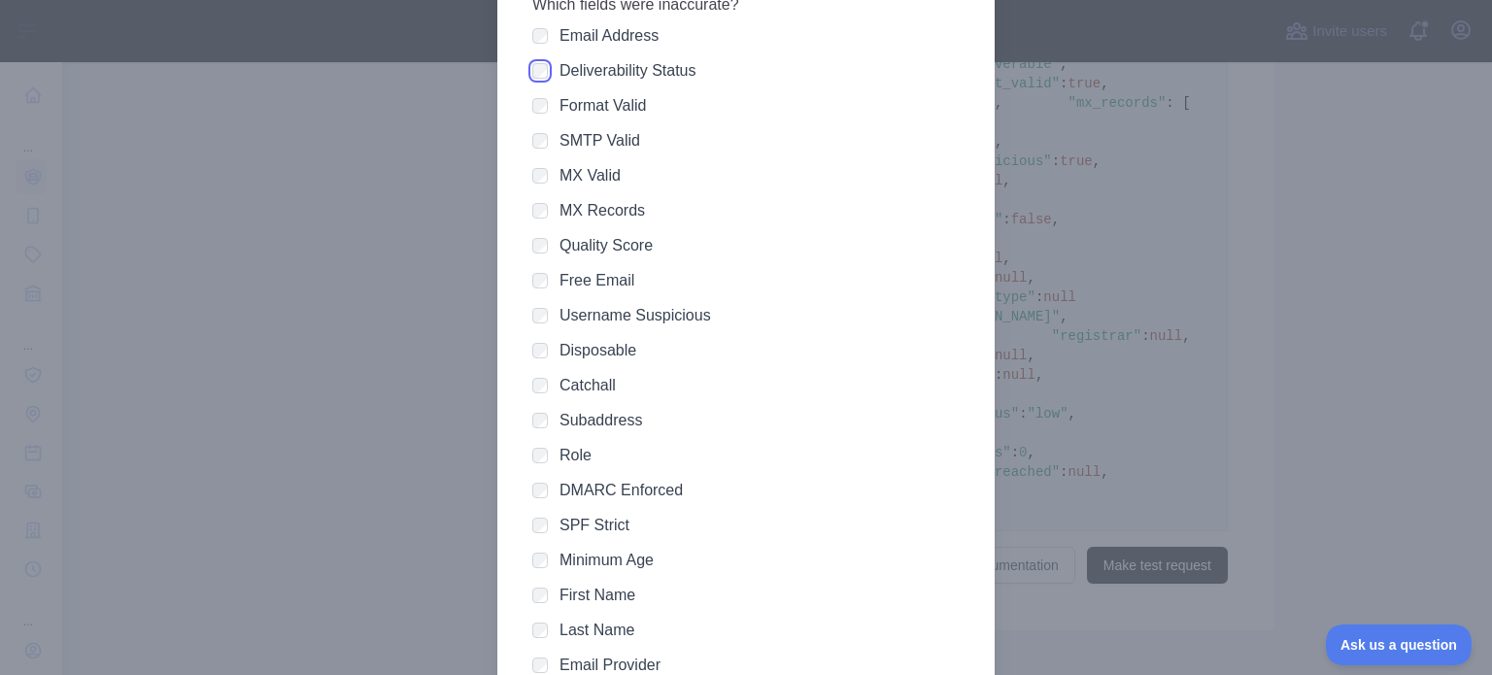
scroll to position [557, 0]
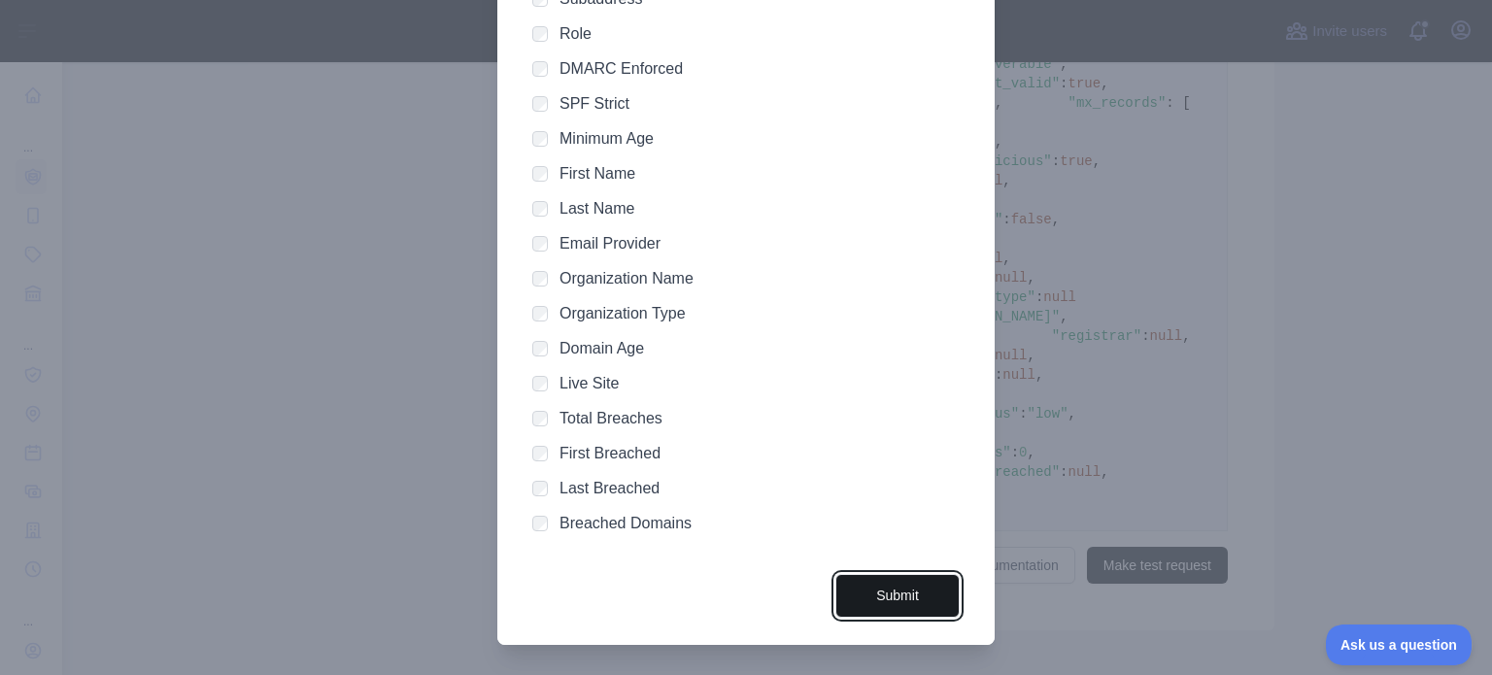
click at [883, 594] on button "Submit" at bounding box center [897, 596] width 124 height 44
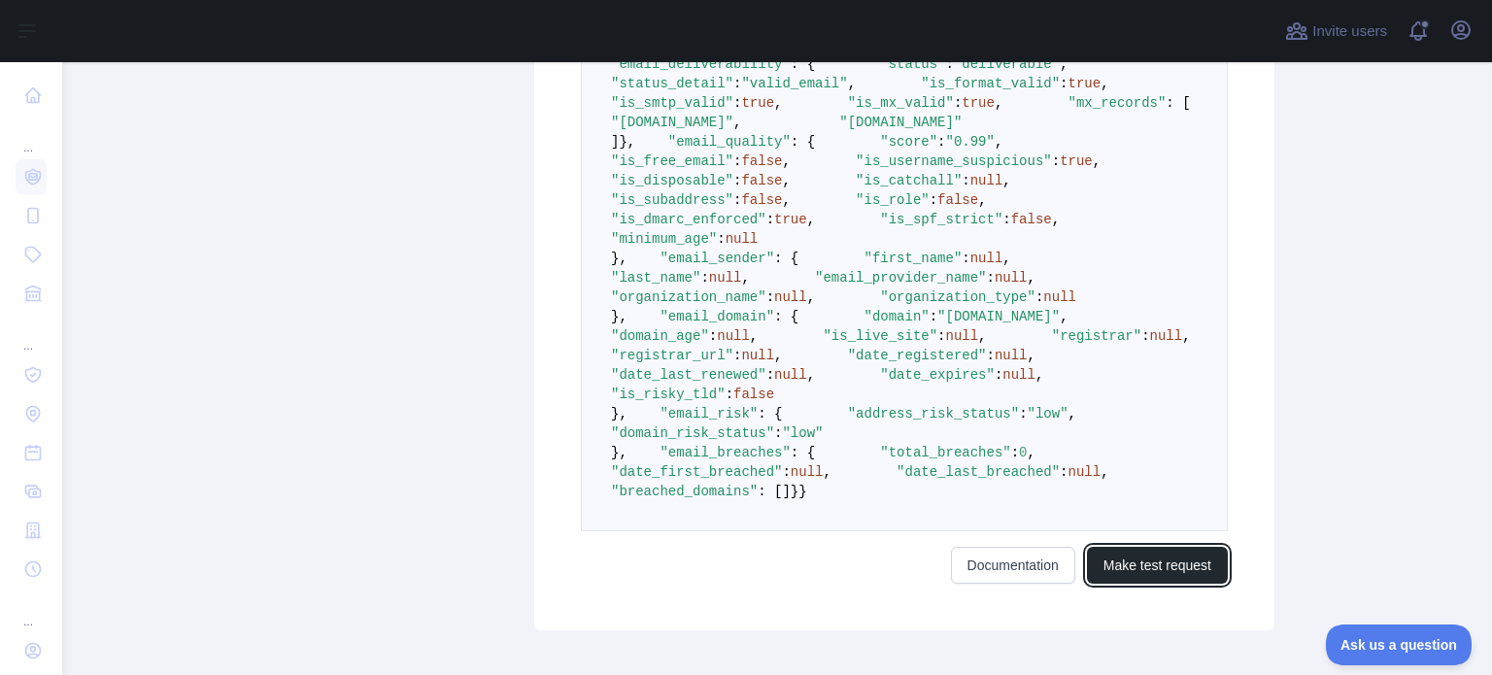
scroll to position [97, 0]
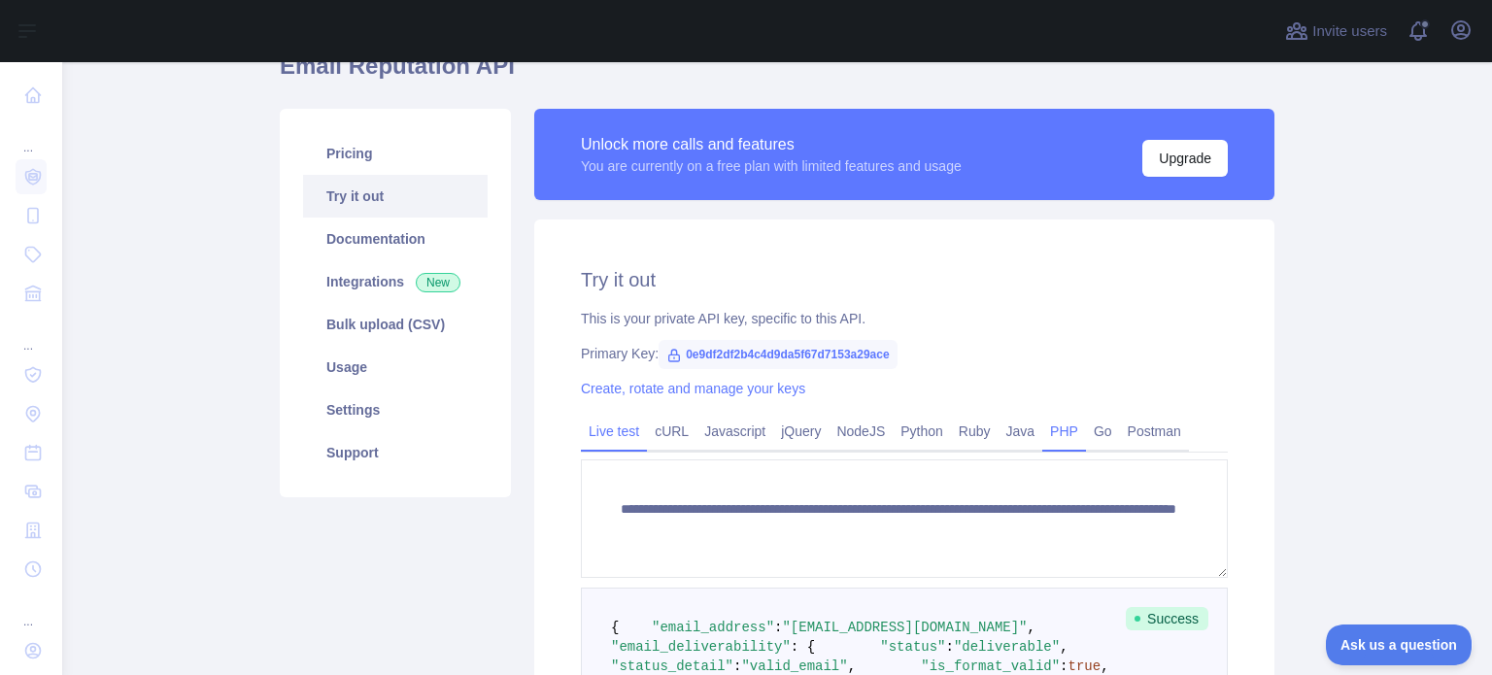
click at [1062, 424] on link "PHP" at bounding box center [1064, 431] width 44 height 31
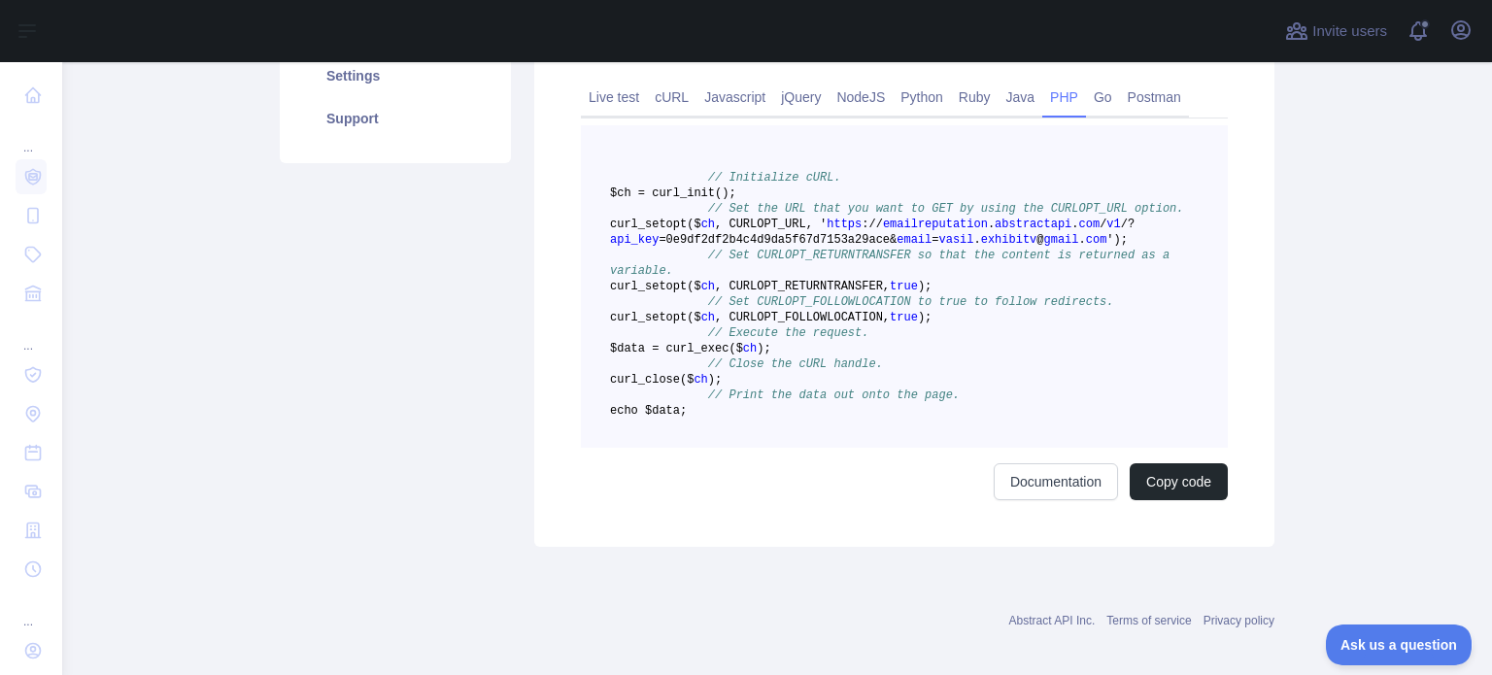
scroll to position [389, 0]
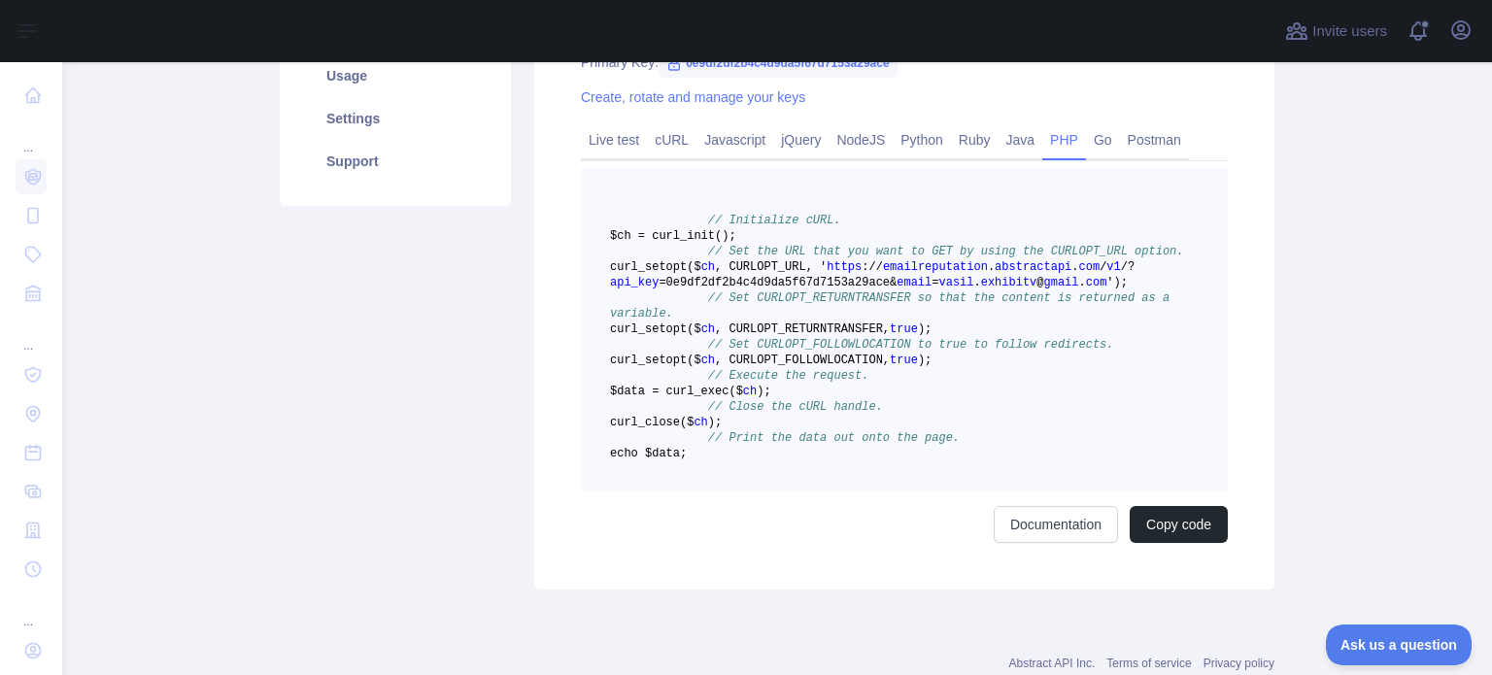
click at [981, 289] on span "exhibitv" at bounding box center [1009, 283] width 56 height 14
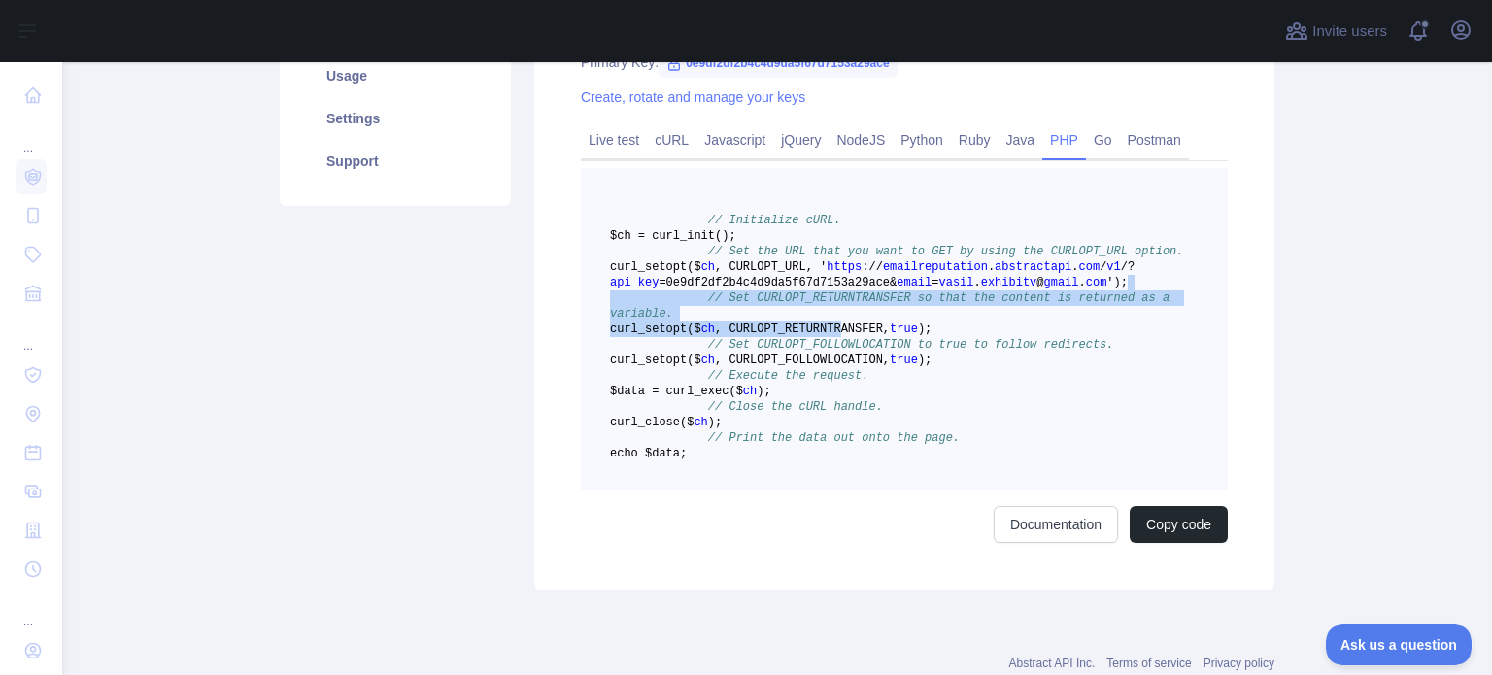
drag, startPoint x: 1074, startPoint y: 307, endPoint x: 901, endPoint y: 345, distance: 177.0
click at [901, 345] on pre "// Initialize cURL. $ch = curl _init() ; // Set the URL that you want to GET by…" at bounding box center [904, 329] width 647 height 322
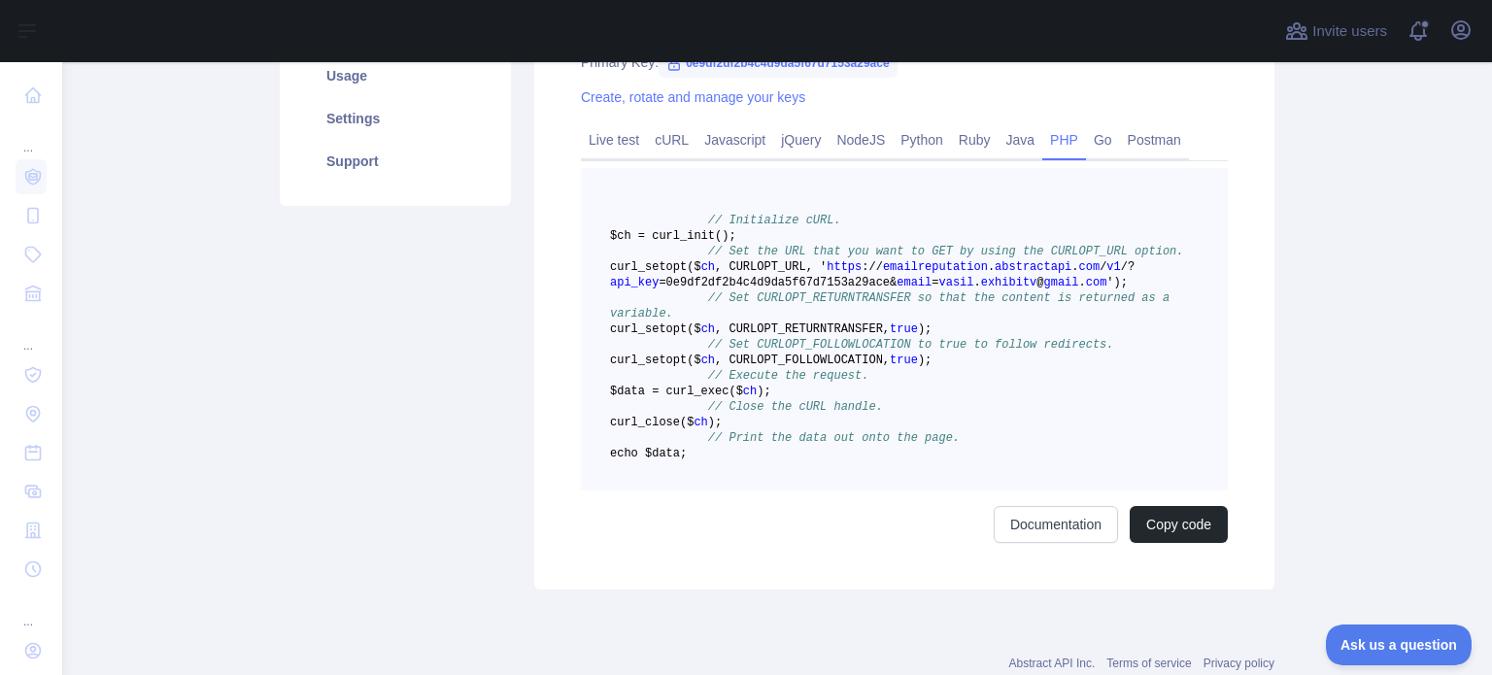
click at [921, 452] on pre "// Initialize cURL. $ch = curl _init() ; // Set the URL that you want to GET by…" at bounding box center [904, 329] width 647 height 322
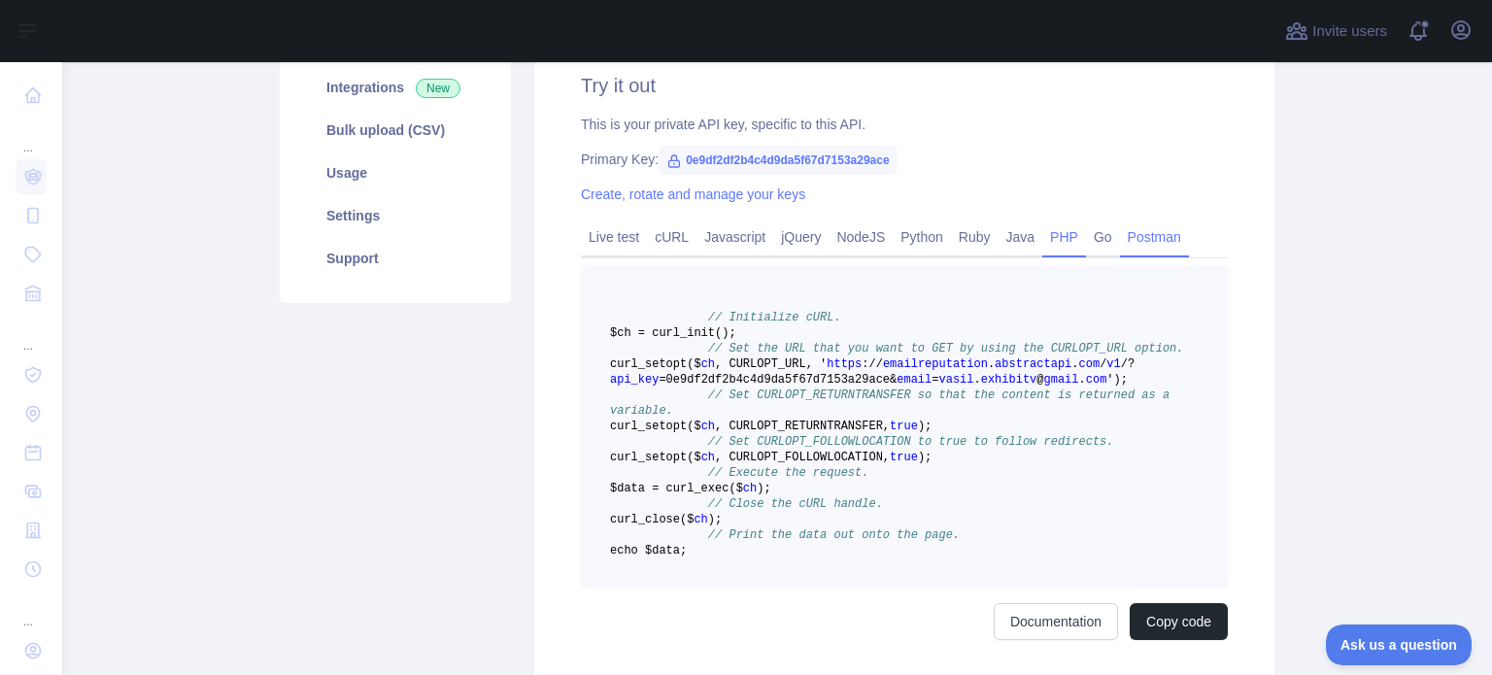
click at [1120, 236] on link "Postman" at bounding box center [1154, 236] width 69 height 31
